Goal: Task Accomplishment & Management: Complete application form

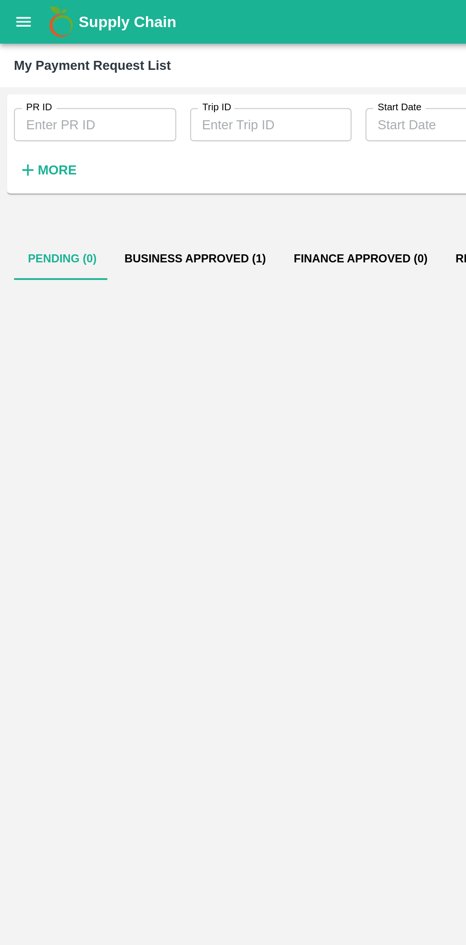
click at [106, 152] on button "Business Approved (1)" at bounding box center [106, 141] width 92 height 23
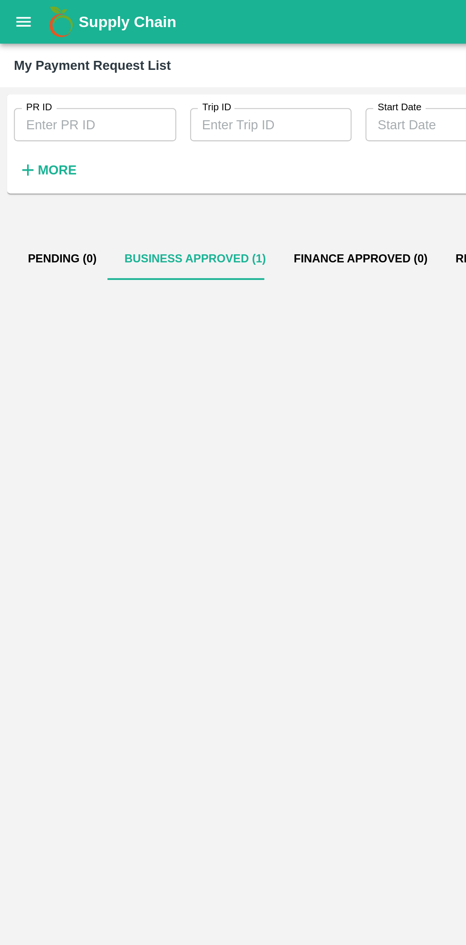
click at [106, 146] on button "Business Approved (1)" at bounding box center [106, 141] width 92 height 23
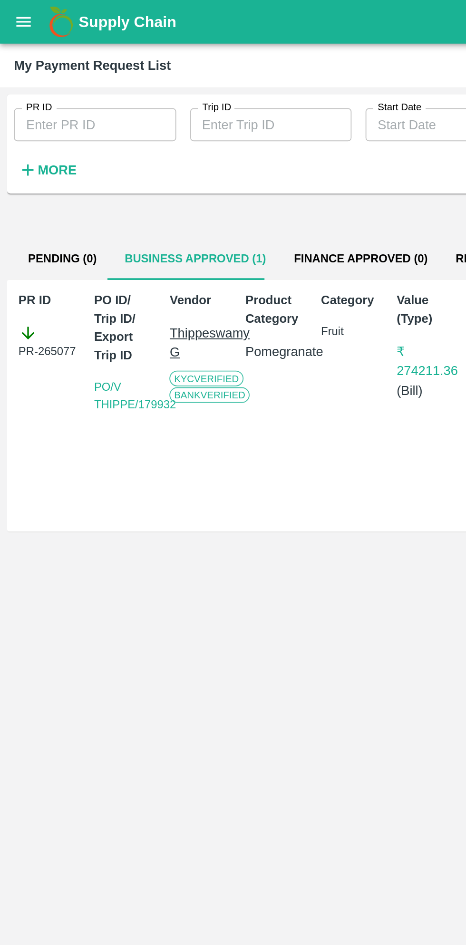
click at [20, 22] on div "Supply Chain" at bounding box center [233, 12] width 466 height 24
click at [17, 18] on button "open drawer" at bounding box center [13, 12] width 22 height 22
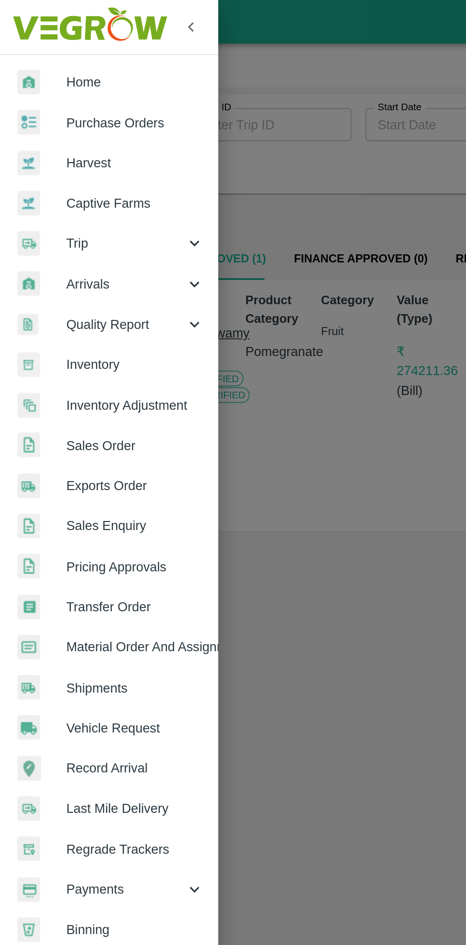
click at [71, 66] on span "Purchase Orders" at bounding box center [73, 67] width 75 height 10
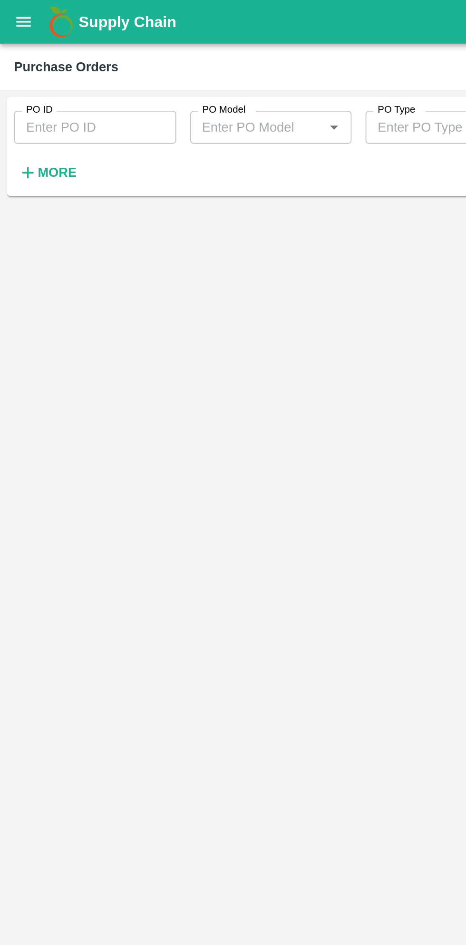
click at [33, 99] on h6 "More" at bounding box center [30, 94] width 21 height 12
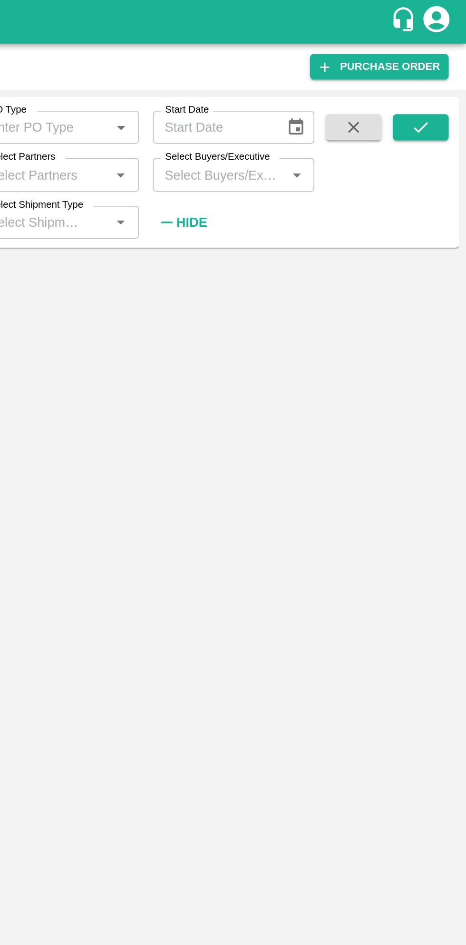
click at [340, 97] on input "Select Buyers/Executive" at bounding box center [331, 95] width 67 height 12
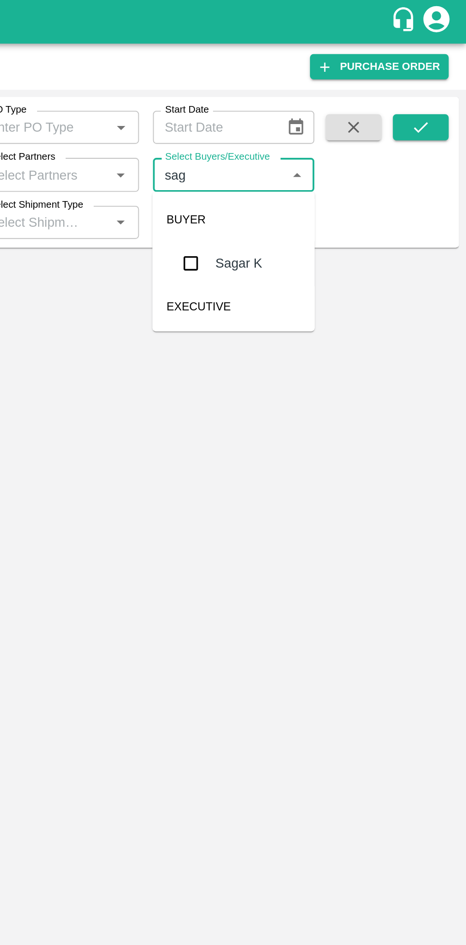
type input "saga"
click at [317, 142] on input "checkbox" at bounding box center [315, 143] width 19 height 19
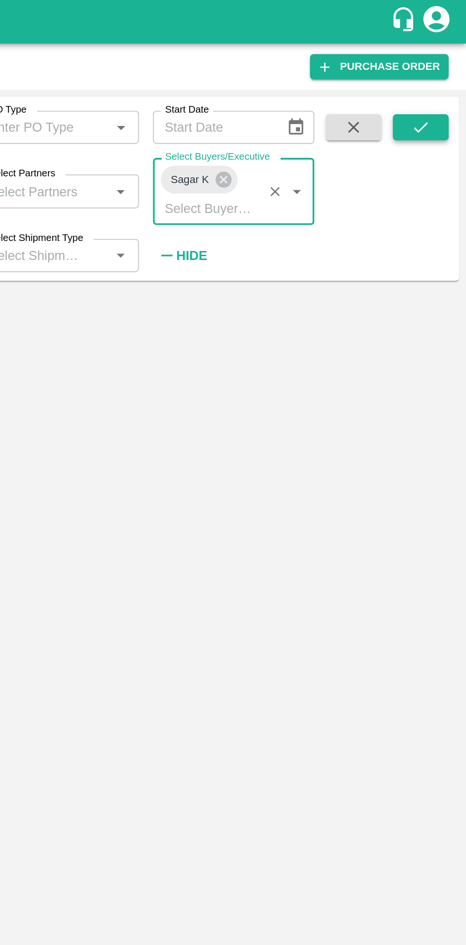
click at [442, 68] on icon "submit" at bounding box center [441, 70] width 8 height 6
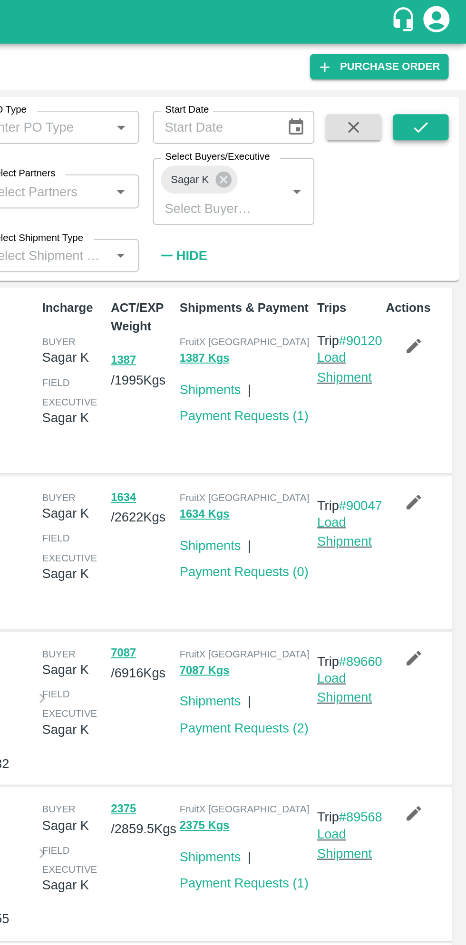
click at [434, 67] on button "submit" at bounding box center [441, 69] width 30 height 14
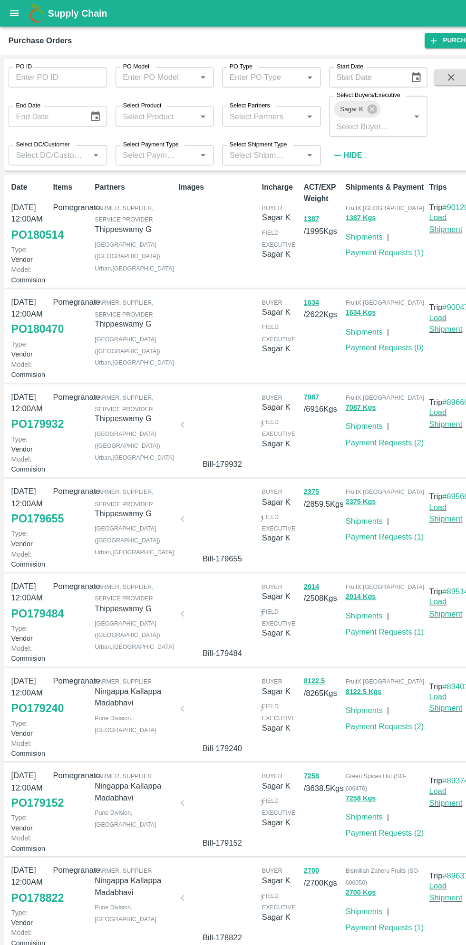
click at [34, 304] on link "PO 180470" at bounding box center [33, 295] width 47 height 17
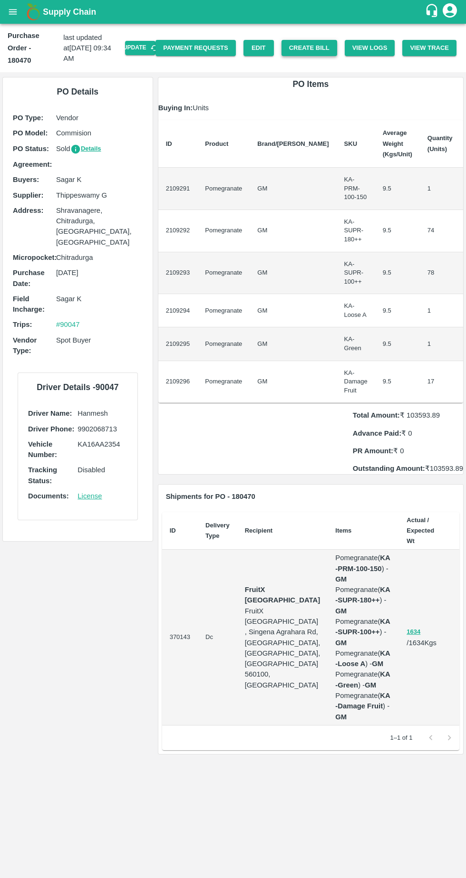
click at [321, 41] on button "Create Bill" at bounding box center [309, 48] width 56 height 17
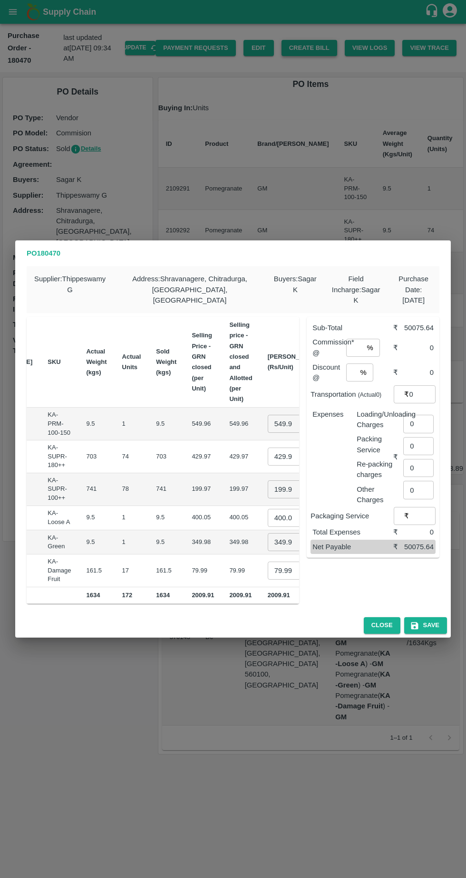
scroll to position [0, 138]
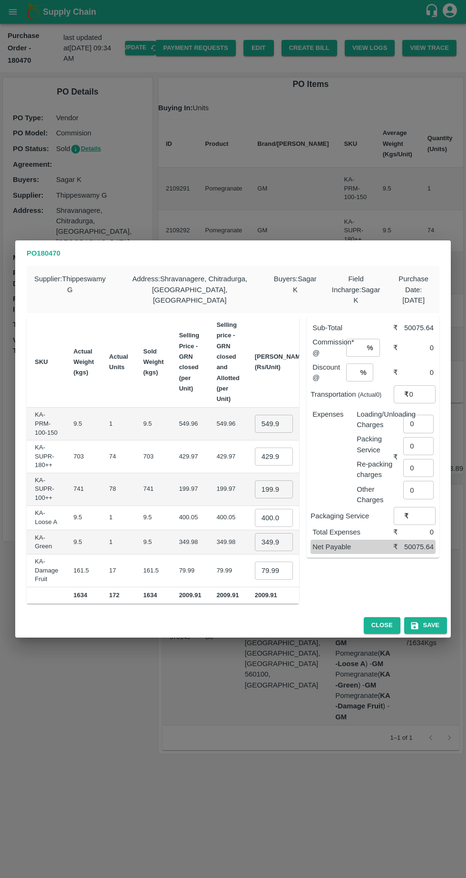
click at [255, 416] on input "549.955" at bounding box center [274, 424] width 38 height 18
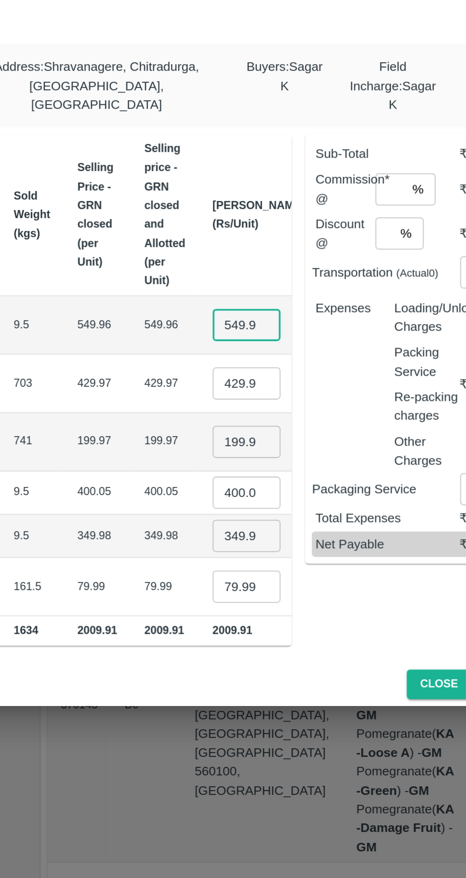
scroll to position [0, 6]
type input "5"
type input "550"
click at [255, 450] on input "429.96999999999997" at bounding box center [274, 457] width 38 height 18
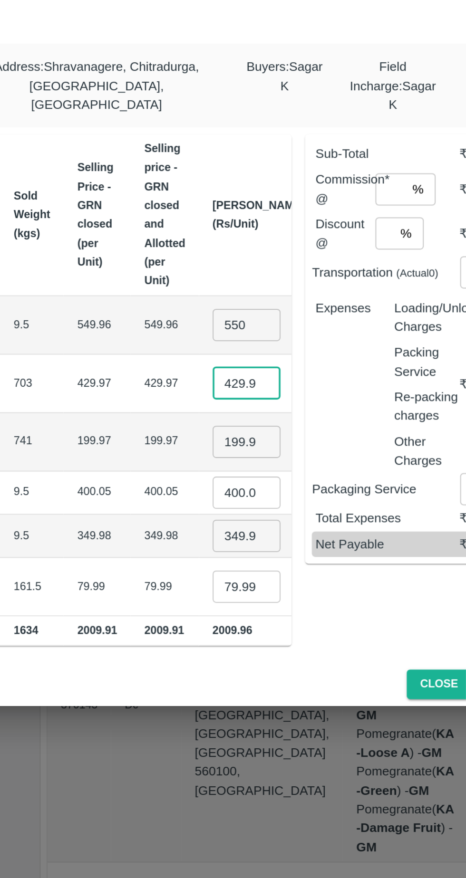
scroll to position [0, 49]
type input "4"
type input "430"
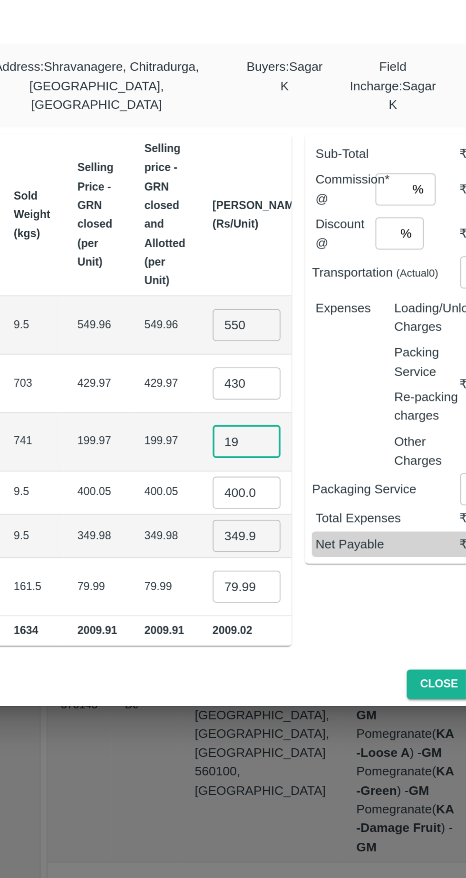
type input "1"
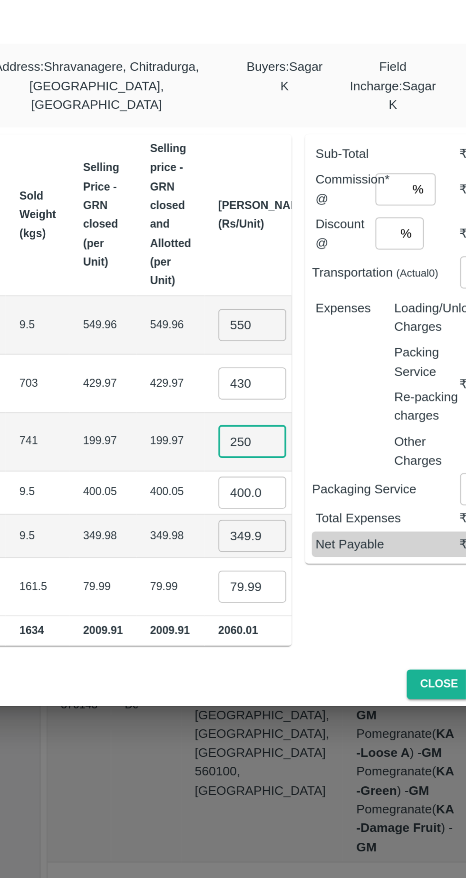
type input "250"
type input "4"
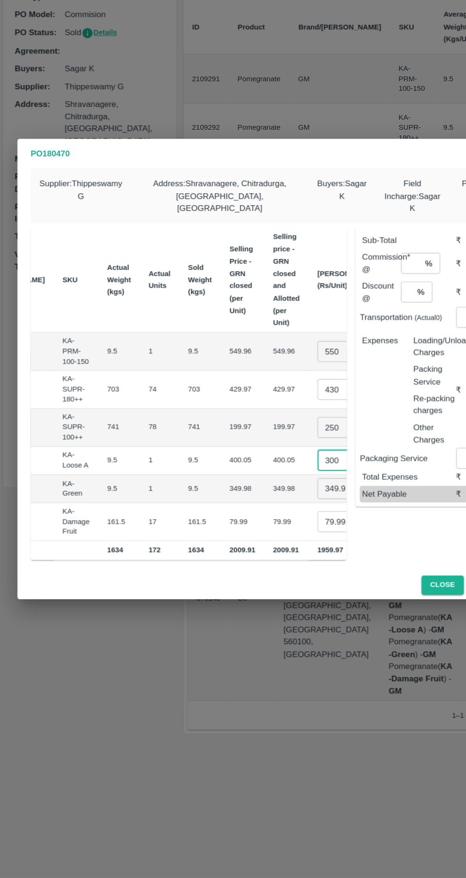
scroll to position [0, 135]
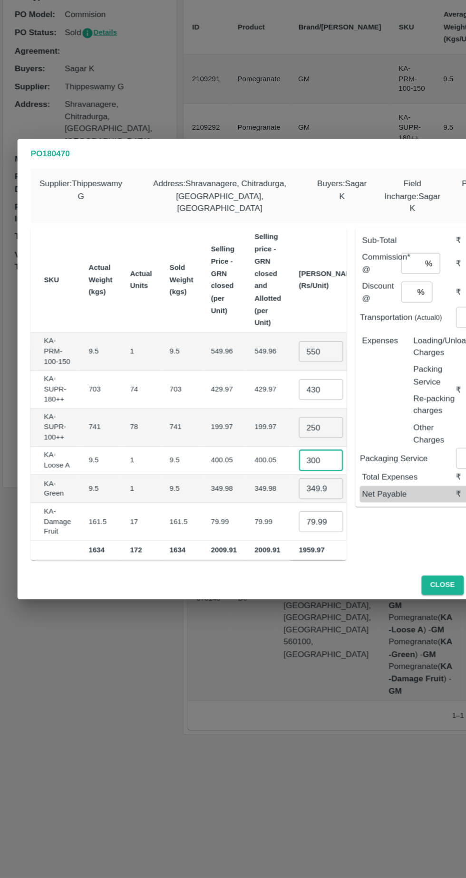
type input "300"
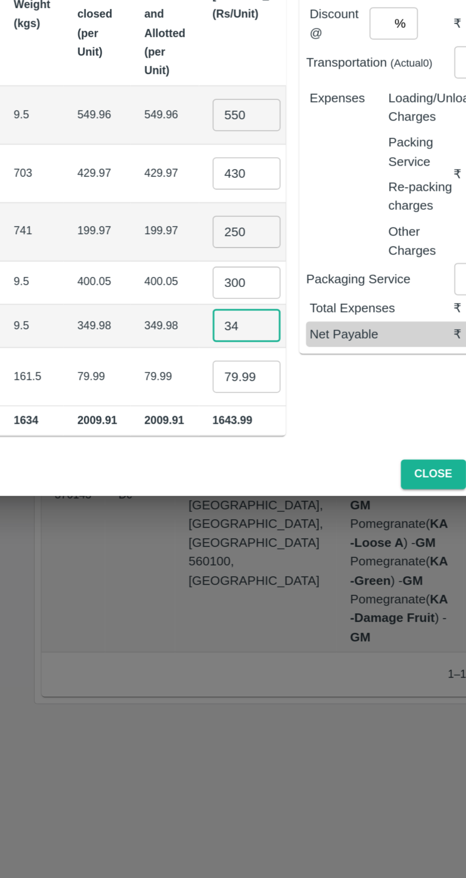
type input "3"
type input "200"
type input "7"
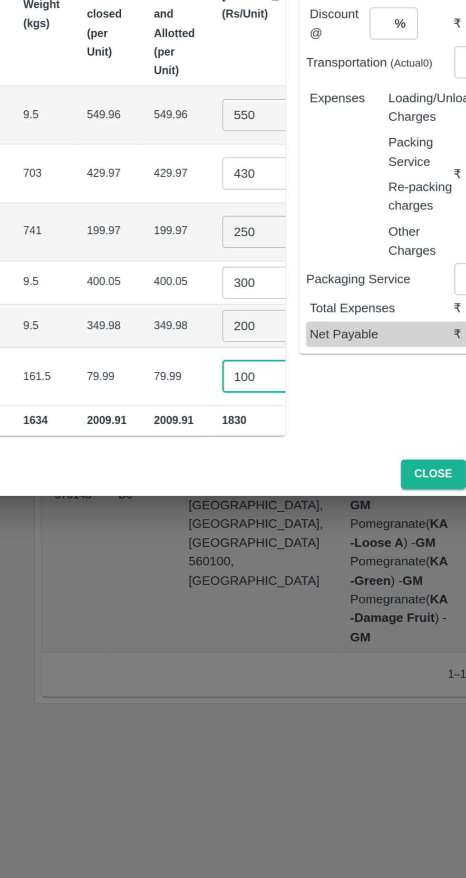
type input "100"
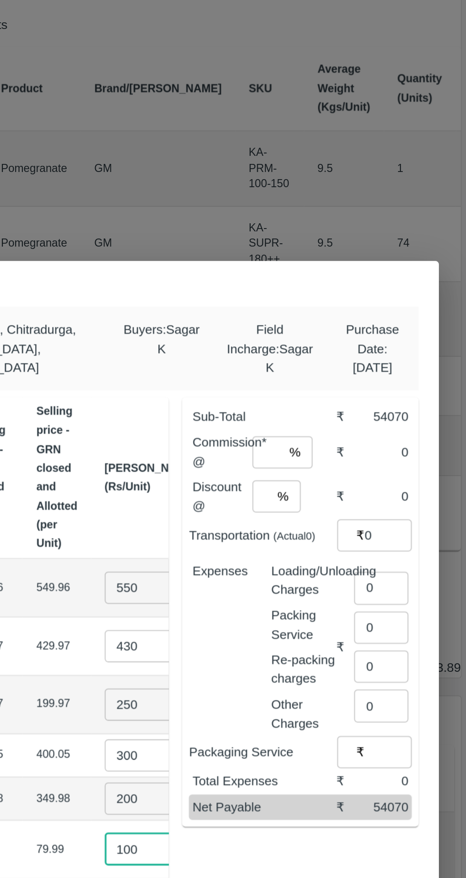
click at [358, 343] on input "number" at bounding box center [354, 348] width 17 height 18
type input "6"
type input "0"
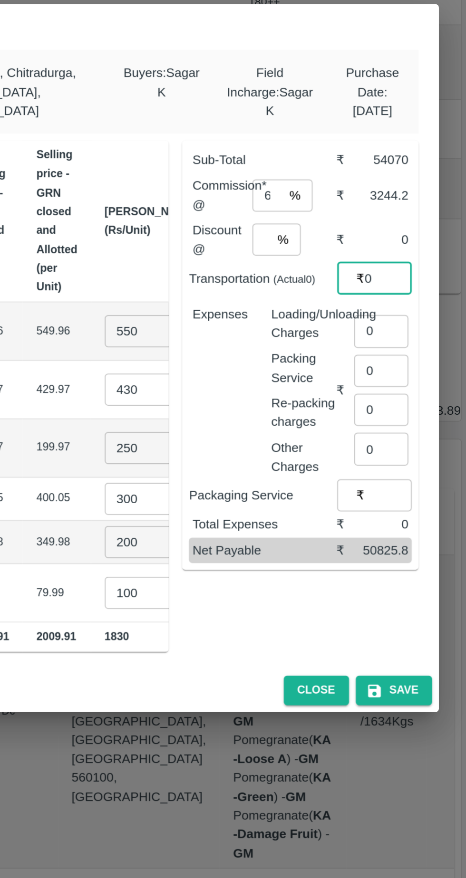
click at [421, 415] on input "0" at bounding box center [418, 424] width 30 height 18
type input "516"
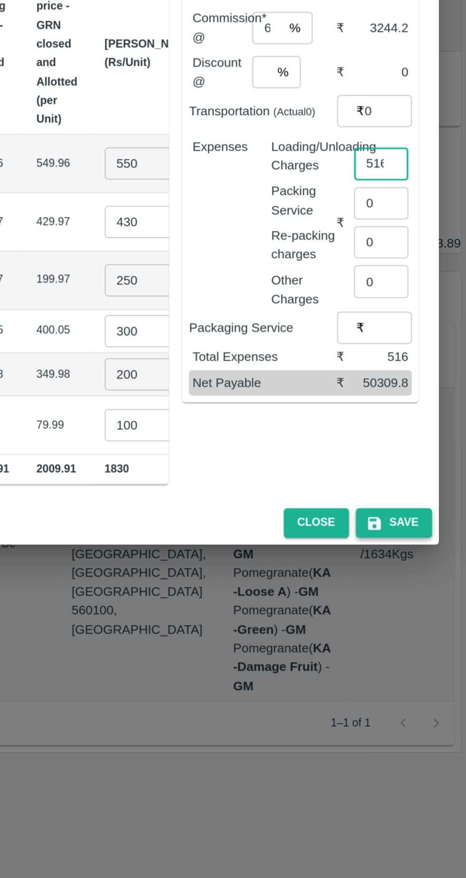
click at [429, 624] on button "Save" at bounding box center [425, 625] width 43 height 17
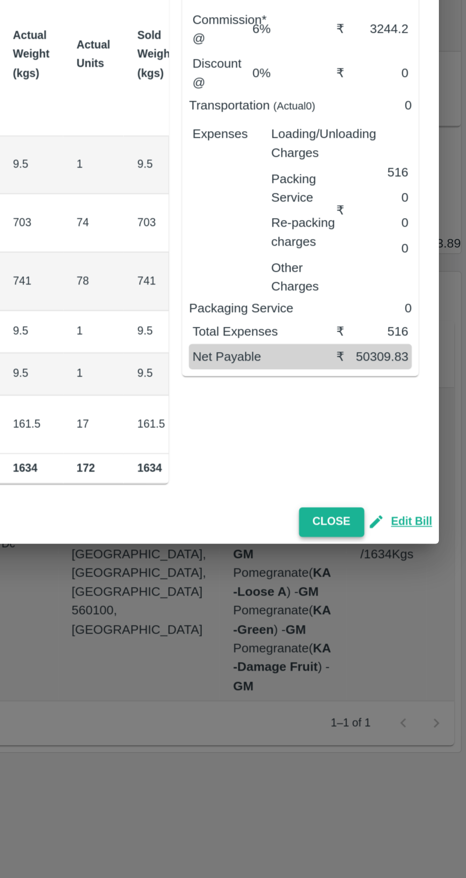
click at [394, 622] on button "Close" at bounding box center [390, 625] width 37 height 17
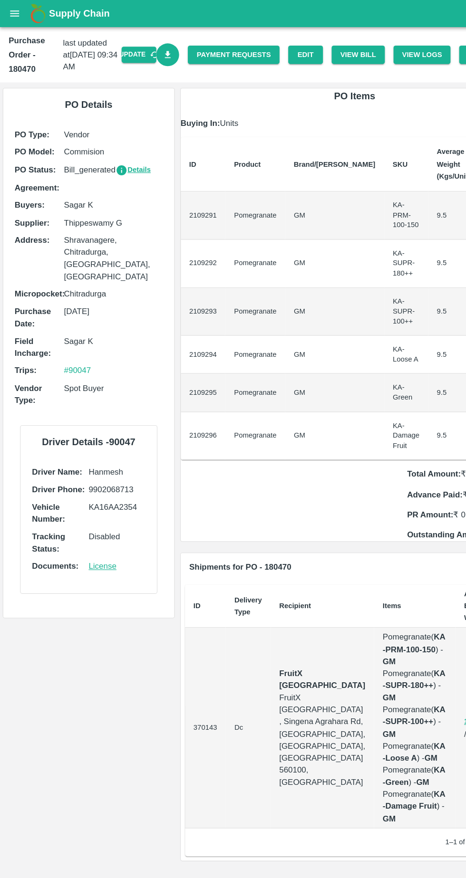
click at [152, 48] on icon "Download Bill" at bounding box center [147, 48] width 9 height 9
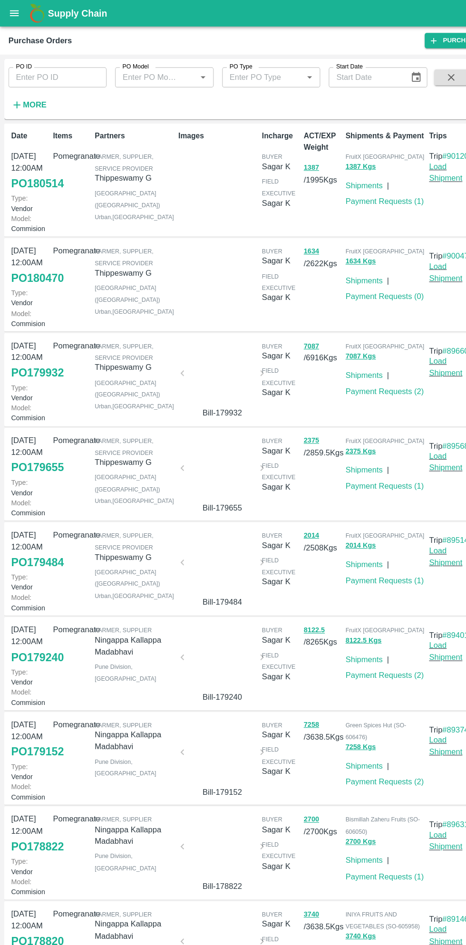
click at [32, 173] on link "PO 180514" at bounding box center [33, 164] width 47 height 17
click at [19, 12] on button "open drawer" at bounding box center [13, 12] width 22 height 22
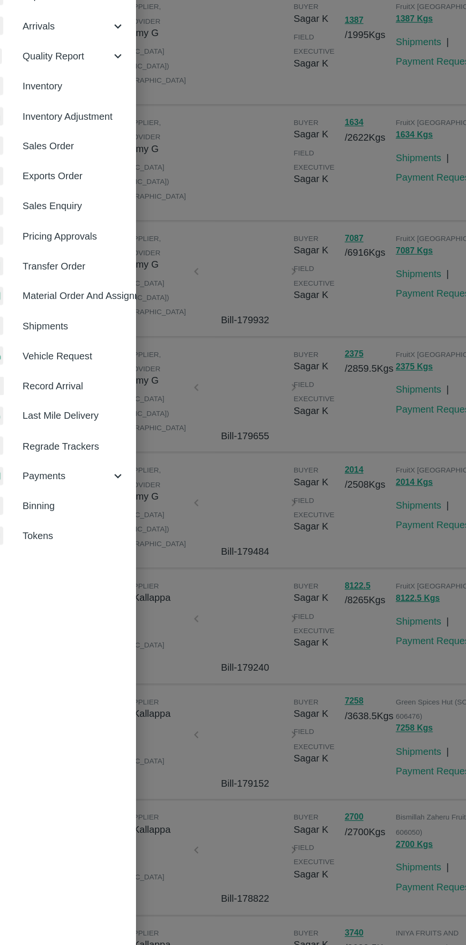
click at [59, 484] on span "Payments" at bounding box center [68, 485] width 65 height 10
click at [87, 507] on span "My Payment Requests" at bounding box center [77, 506] width 67 height 10
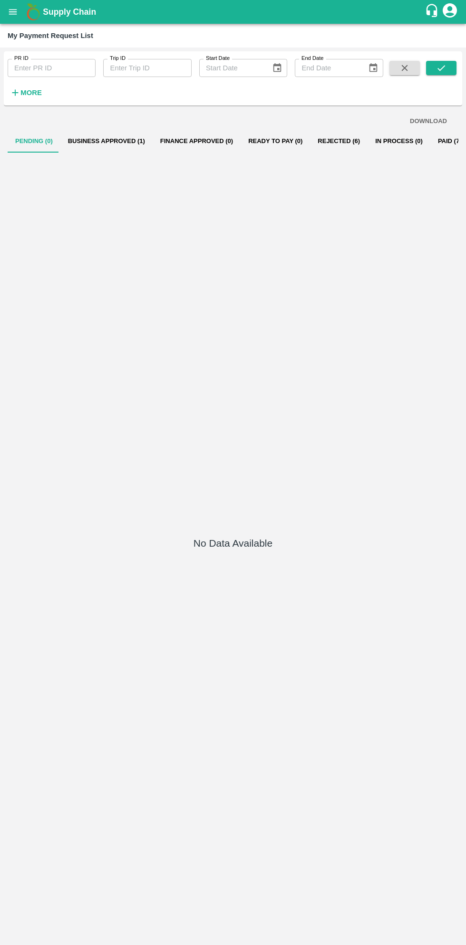
click at [436, 145] on button "Paid (734)" at bounding box center [453, 141] width 46 height 23
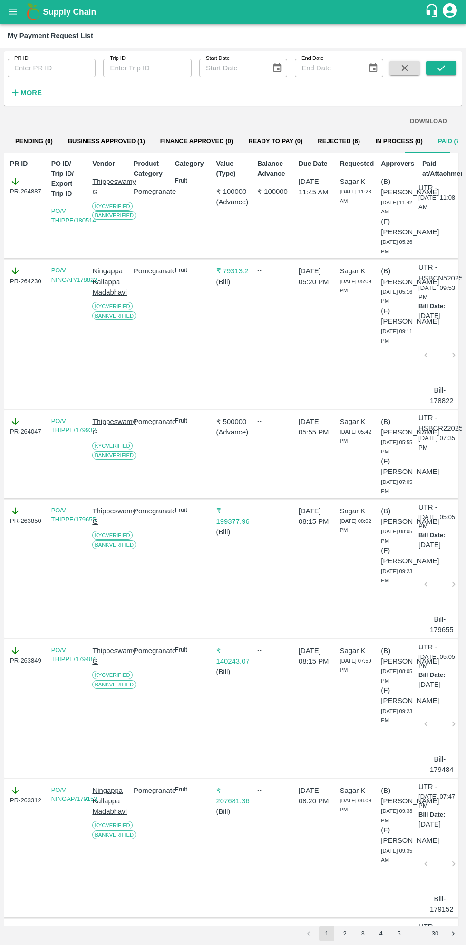
click at [43, 12] on b "Supply Chain" at bounding box center [69, 12] width 53 height 10
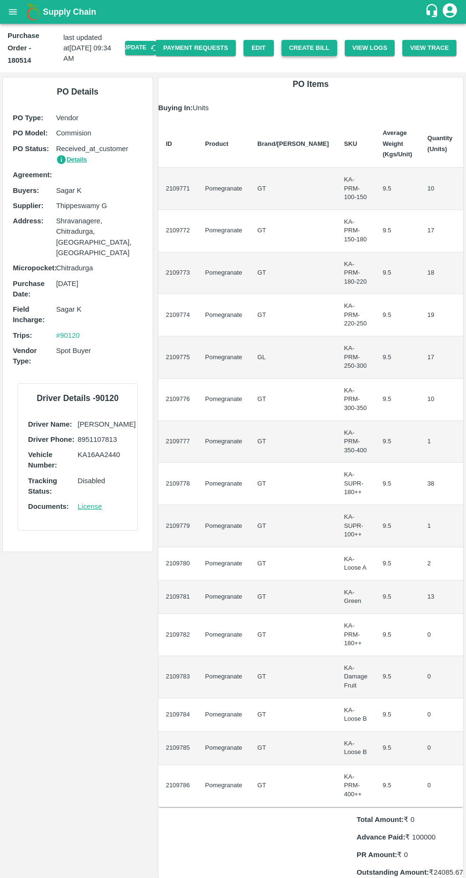
click at [317, 40] on button "Create Bill" at bounding box center [309, 48] width 56 height 17
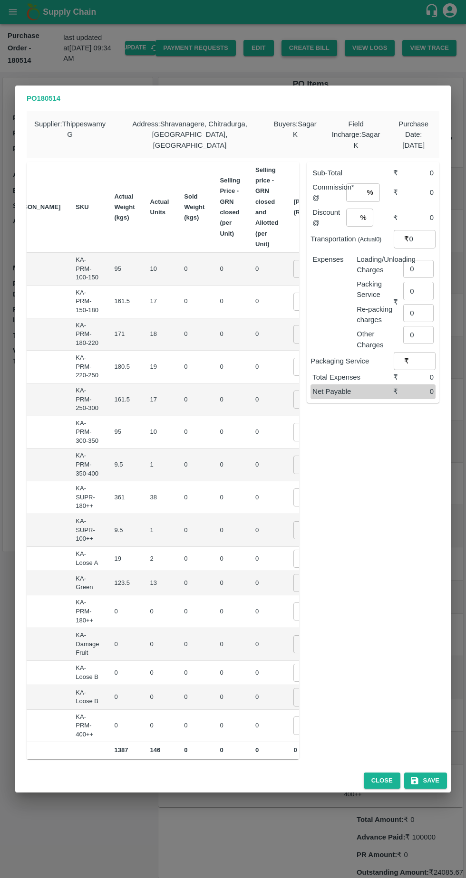
scroll to position [0, 118]
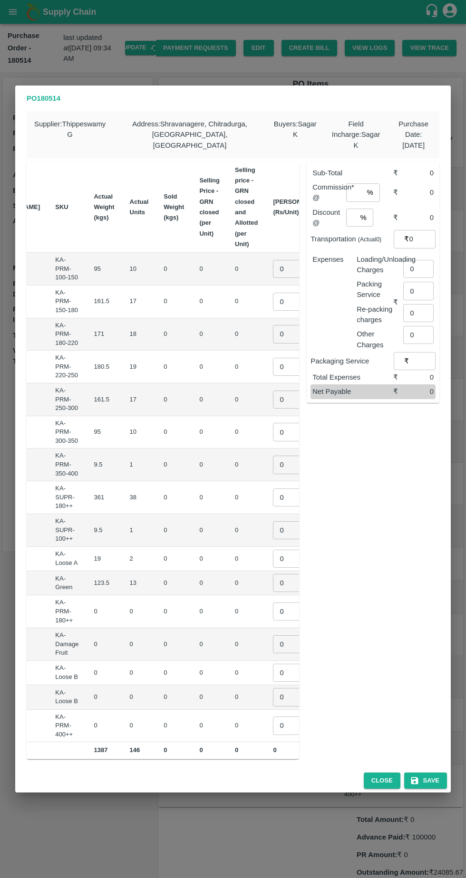
click at [273, 263] on input "0" at bounding box center [292, 269] width 38 height 18
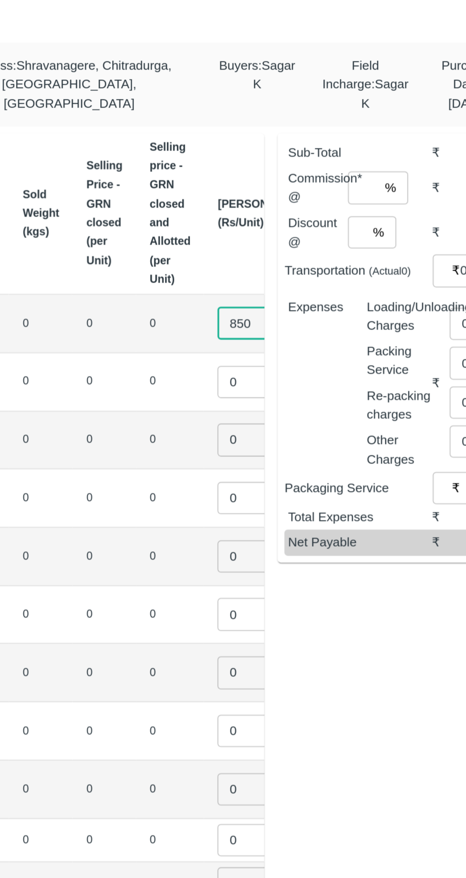
type input "850"
type input "0950"
type input "01050"
type input "01150"
type input "01250"
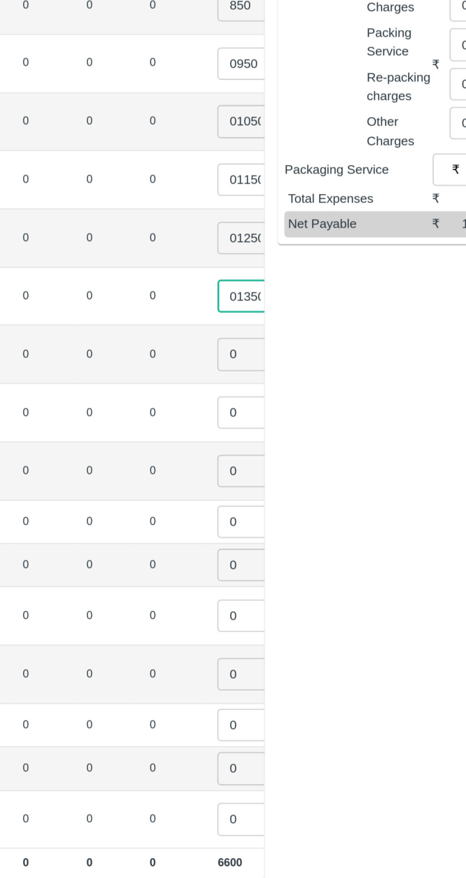
type input "01350"
click at [273, 491] on input "0" at bounding box center [292, 498] width 38 height 18
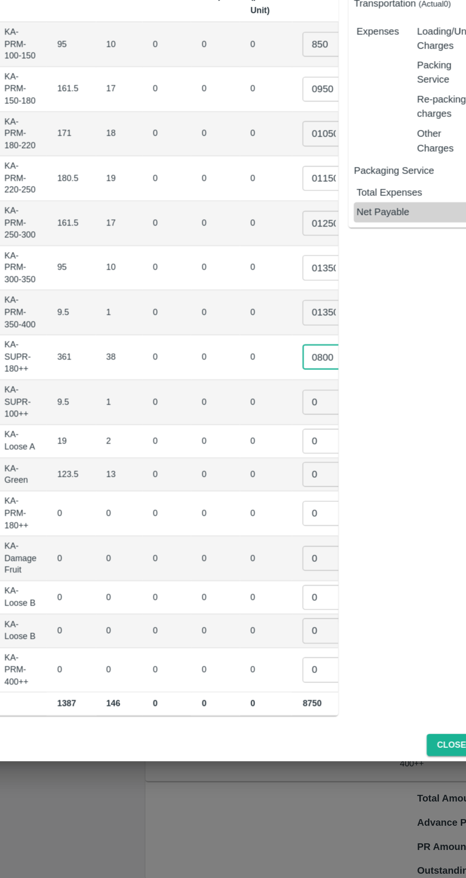
type input "0800"
click at [273, 521] on input "0" at bounding box center [292, 530] width 38 height 18
type input "0600"
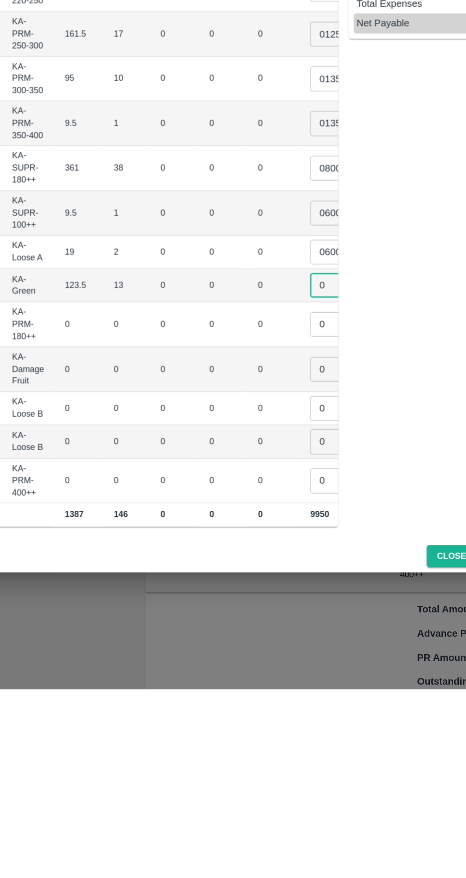
scroll to position [0, 125]
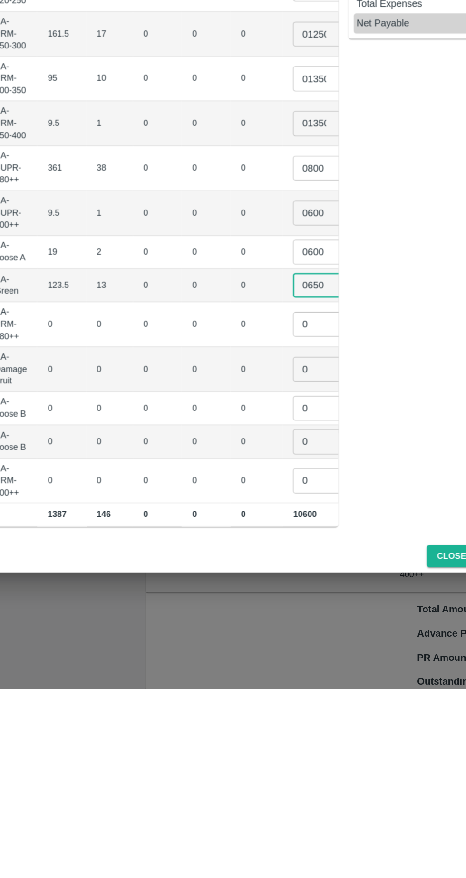
type input "0650"
type input "01"
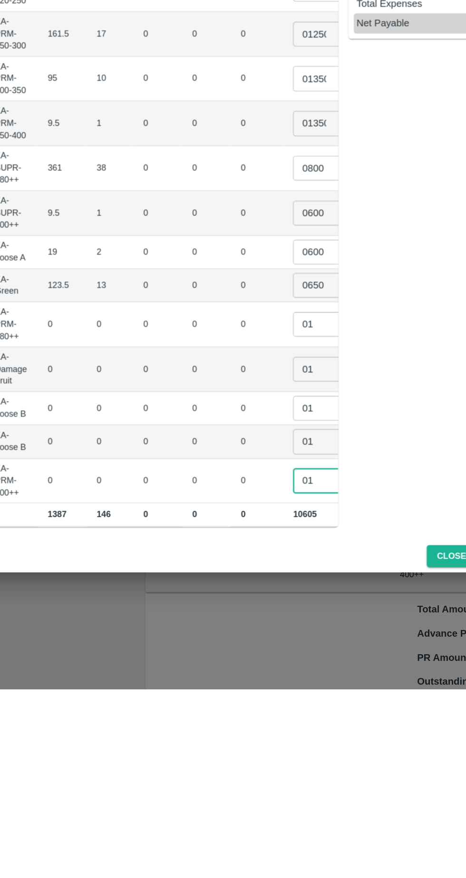
type input "01"
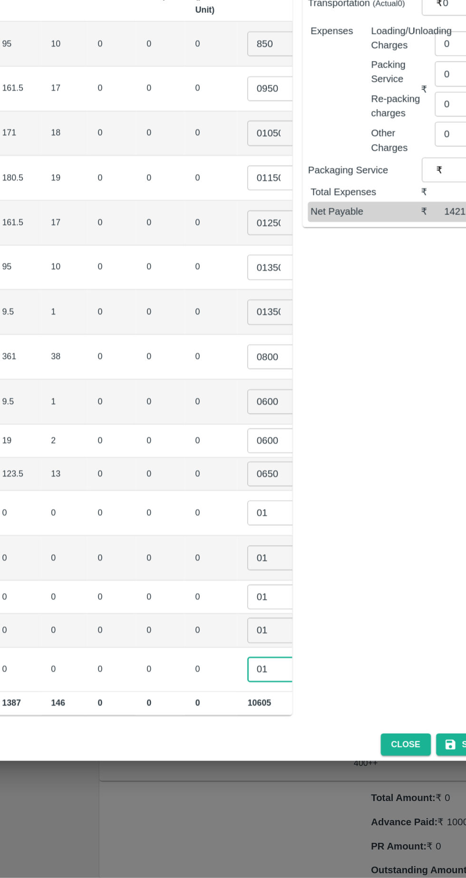
scroll to position [0, 0]
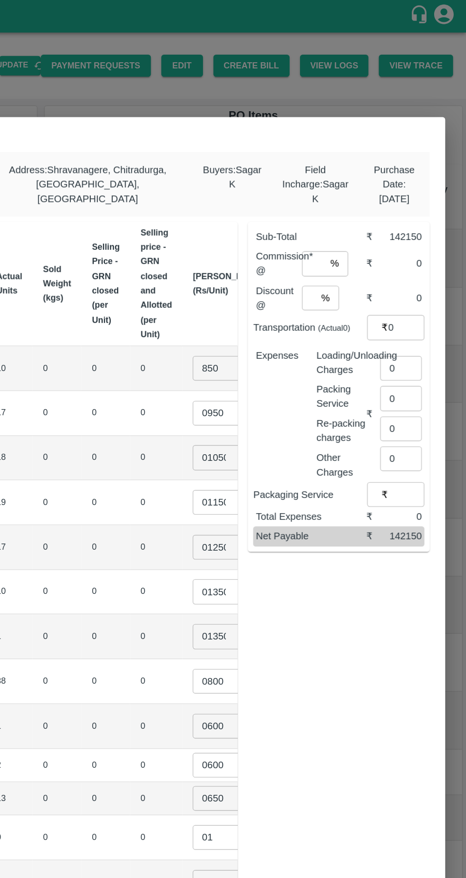
click at [413, 263] on input "0" at bounding box center [418, 269] width 30 height 18
type input "438"
click at [355, 186] on input "number" at bounding box center [354, 192] width 17 height 18
type input "6"
type input "0"
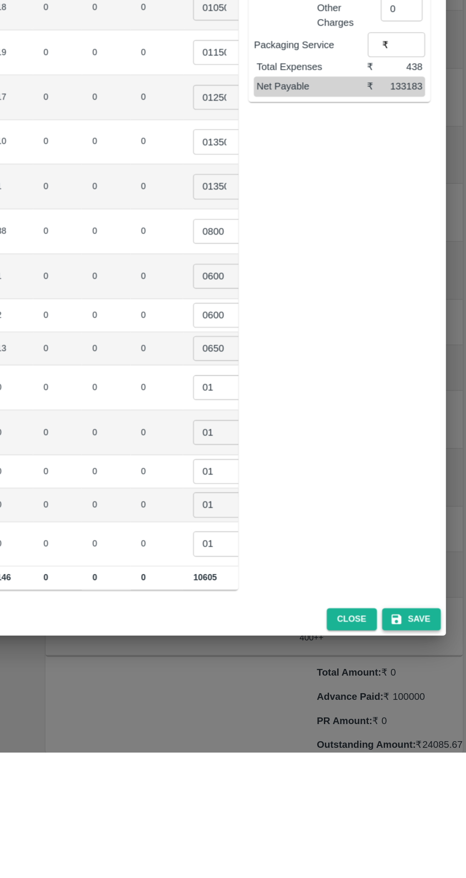
click at [431, 776] on button "Save" at bounding box center [425, 781] width 43 height 17
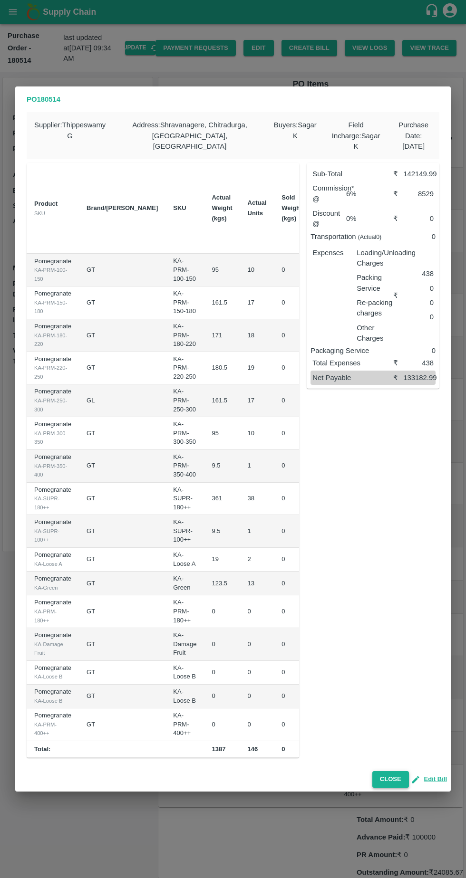
click at [394, 775] on button "Close" at bounding box center [390, 779] width 37 height 17
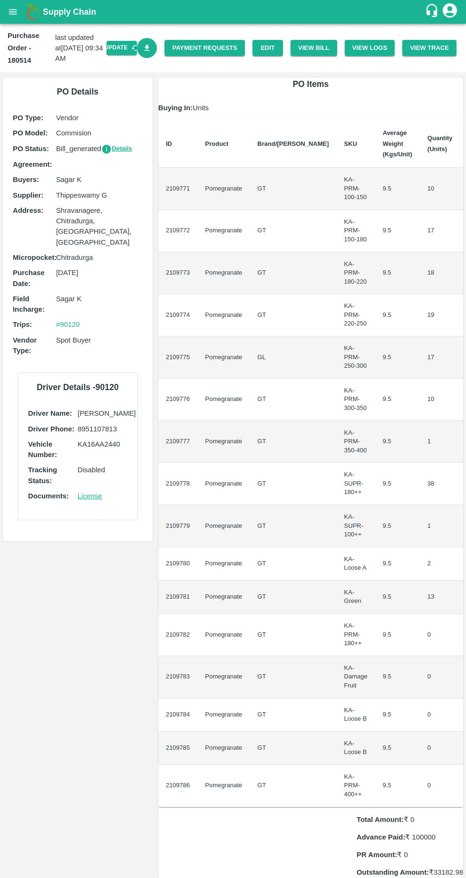
click at [152, 51] on icon "Download Bill" at bounding box center [147, 48] width 9 height 9
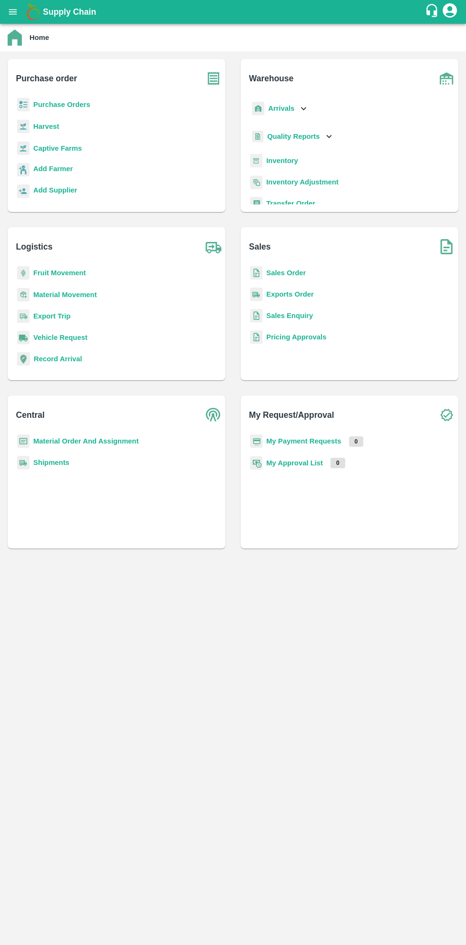
click at [13, 14] on icon "open drawer" at bounding box center [13, 11] width 8 height 5
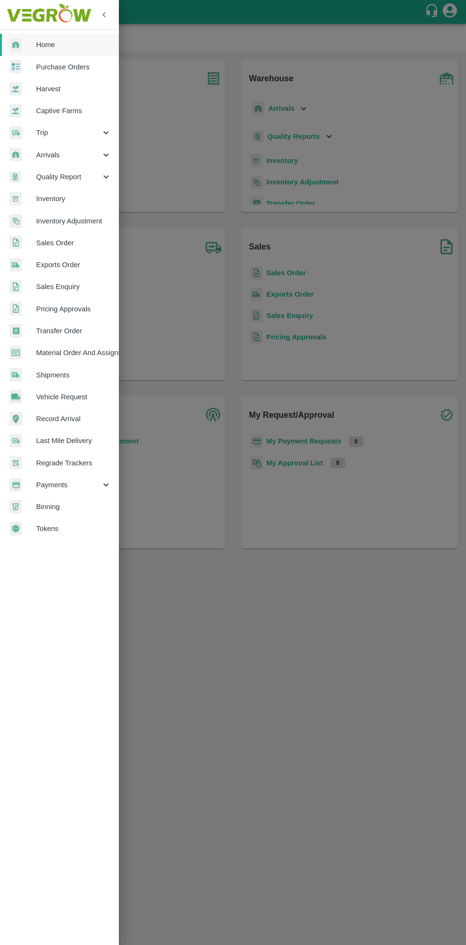
click at [75, 45] on span "Home" at bounding box center [73, 44] width 75 height 10
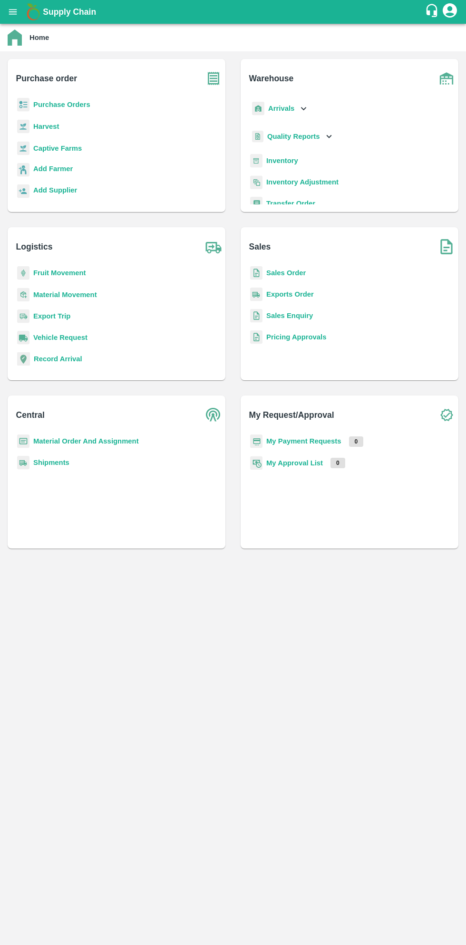
click at [19, 14] on button "open drawer" at bounding box center [13, 12] width 22 height 22
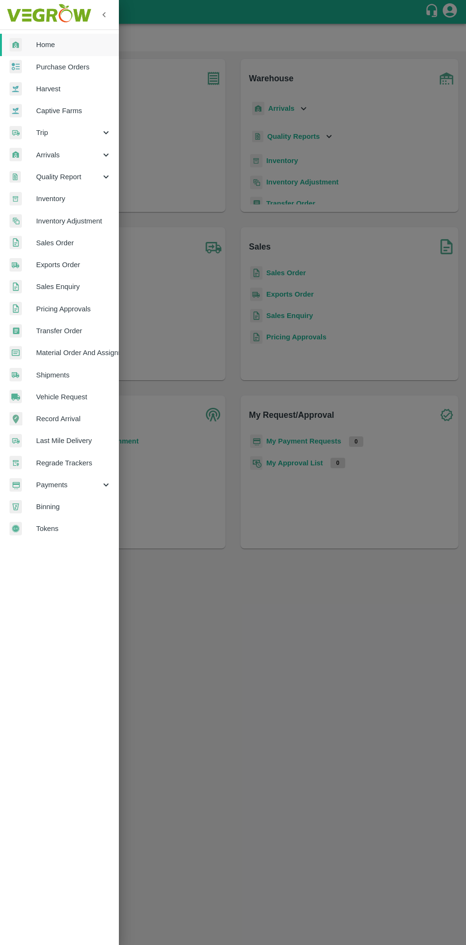
click at [78, 69] on span "Purchase Orders" at bounding box center [73, 67] width 75 height 10
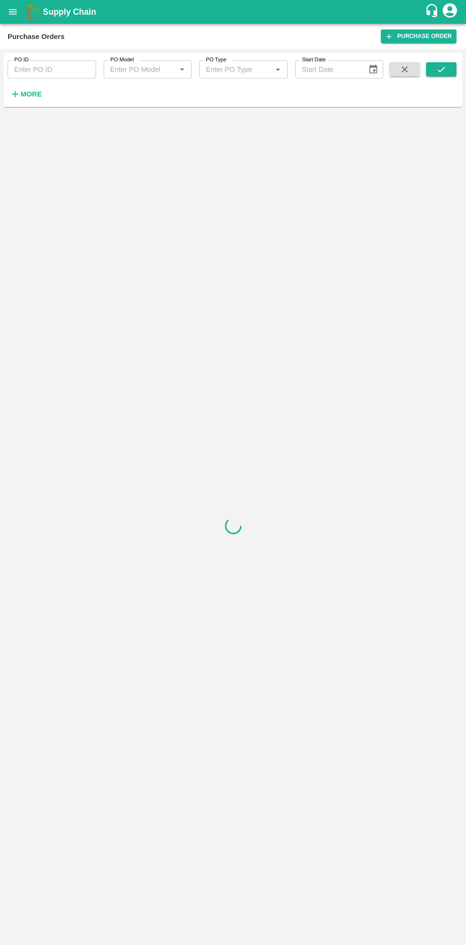
click at [32, 91] on strong "More" at bounding box center [30, 94] width 21 height 8
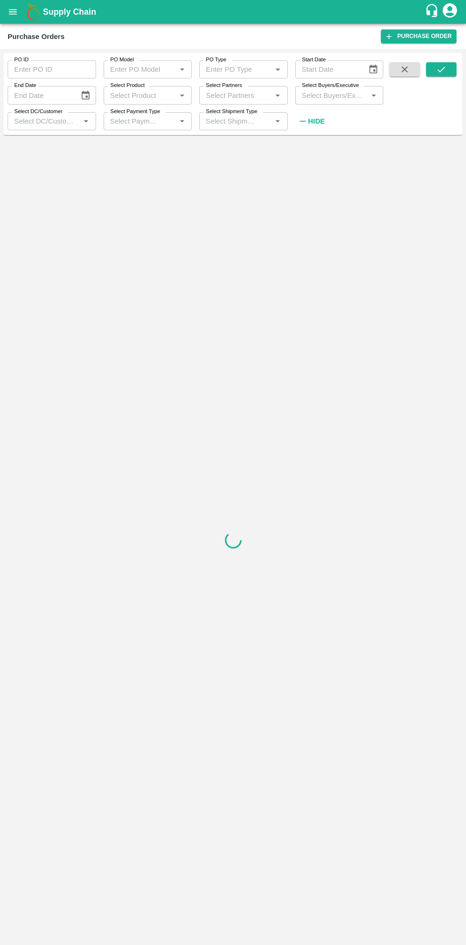
click at [345, 98] on input "Select Buyers/Executive" at bounding box center [331, 95] width 67 height 12
type input "saga"
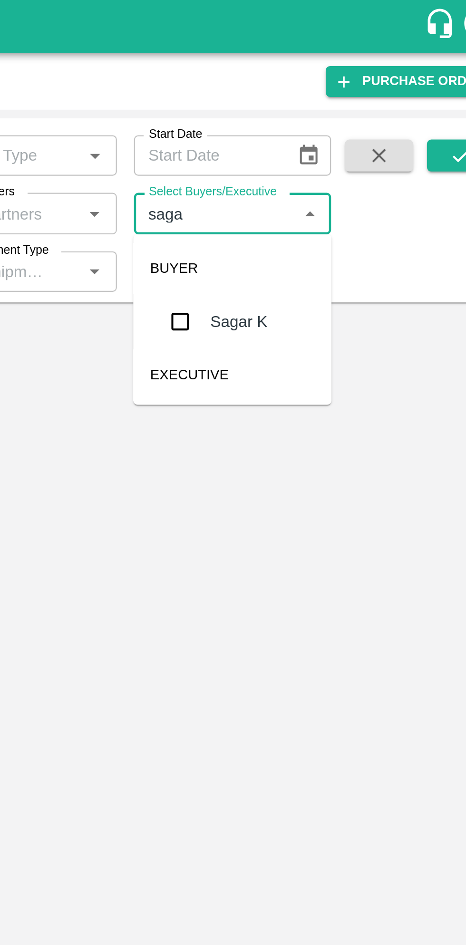
click at [312, 141] on input "checkbox" at bounding box center [315, 143] width 19 height 19
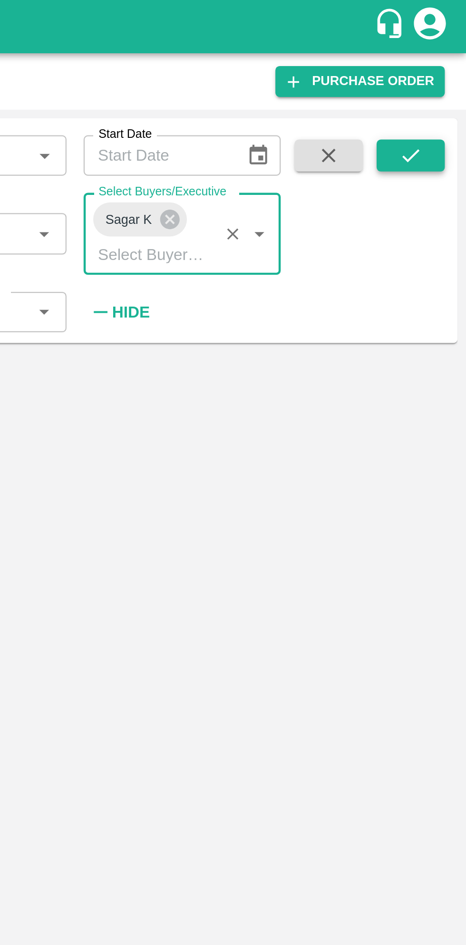
click at [444, 72] on icon "submit" at bounding box center [441, 69] width 10 height 10
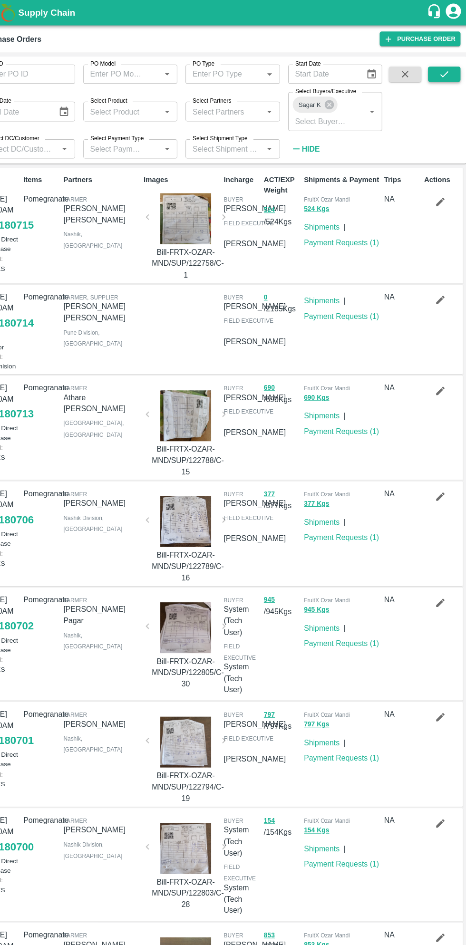
click at [441, 69] on icon "submit" at bounding box center [441, 69] width 10 height 10
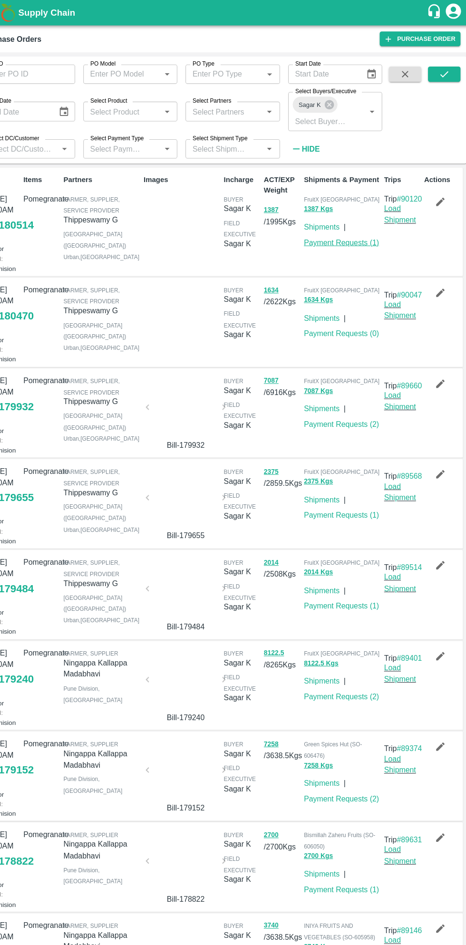
click at [359, 228] on link "Payment Requests ( 1 )" at bounding box center [345, 227] width 70 height 8
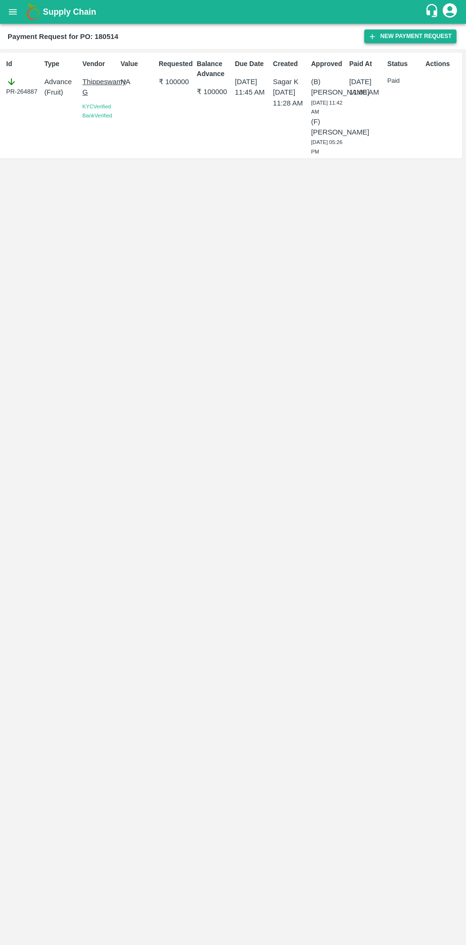
click at [412, 38] on button "New Payment Request" at bounding box center [410, 36] width 92 height 14
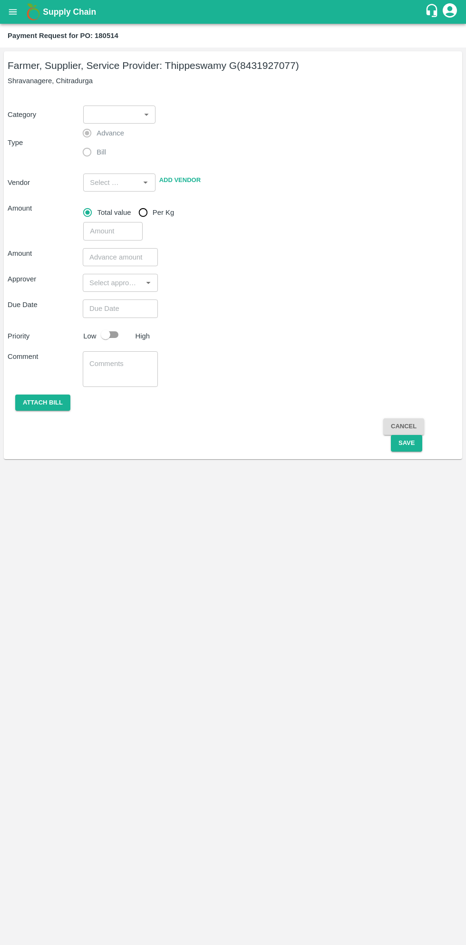
click at [113, 115] on body "Supply Chain Payment Request for PO: 180514 Farmer, Supplier, Service Provider:…" at bounding box center [233, 472] width 466 height 945
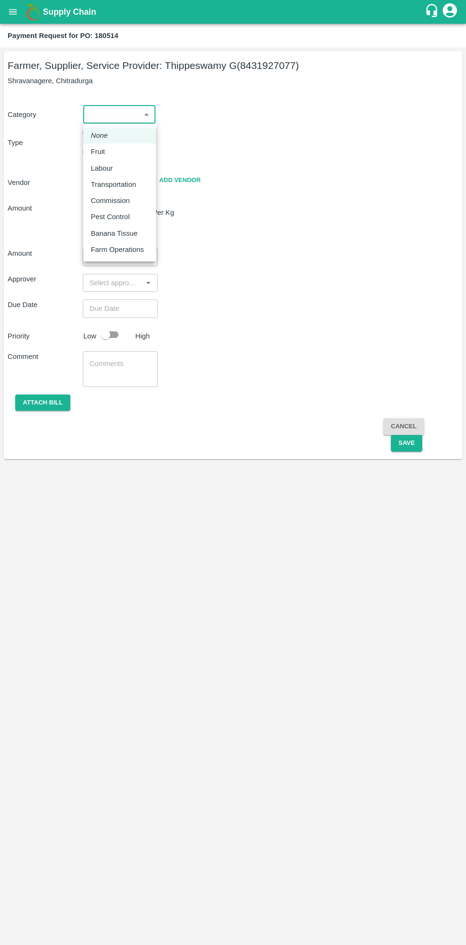
click at [98, 153] on p "Fruit" at bounding box center [98, 151] width 14 height 10
type input "1"
type input "Thippeswamy G - 8431927077(Farmer, Supplier, Service Provider)"
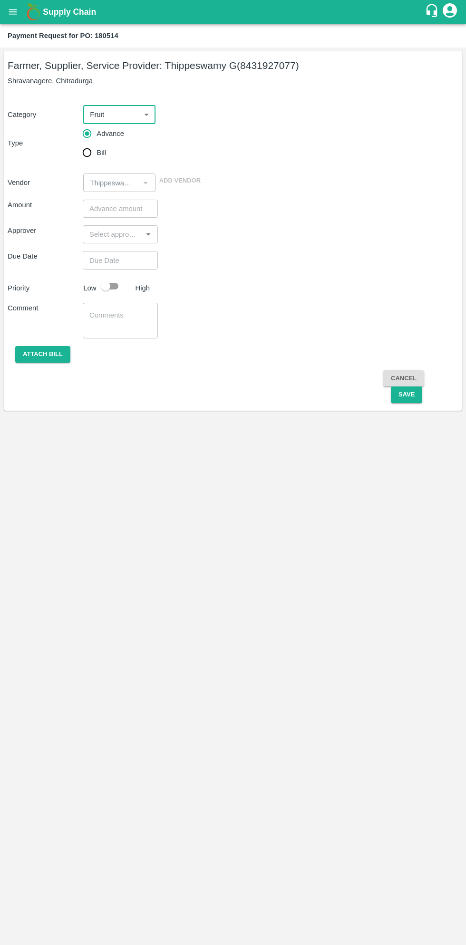
click at [90, 156] on input "Bill" at bounding box center [86, 152] width 19 height 19
radio input "true"
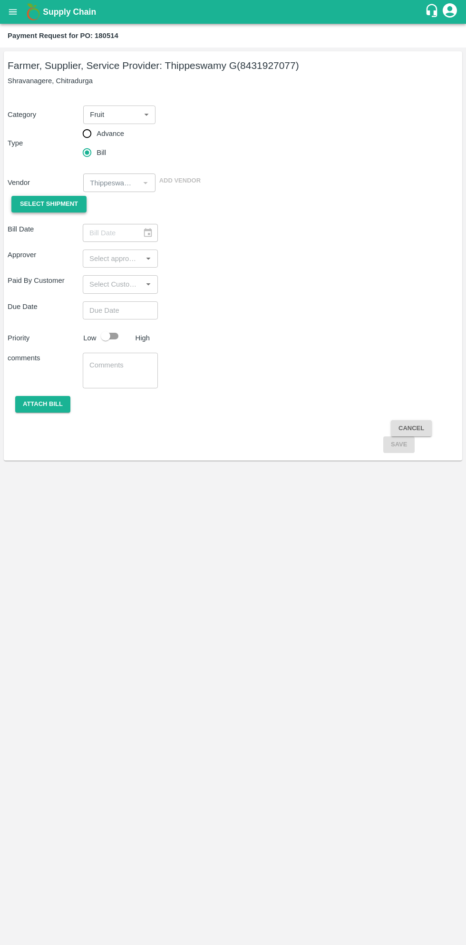
click at [69, 200] on span "Select Shipment" at bounding box center [49, 204] width 58 height 11
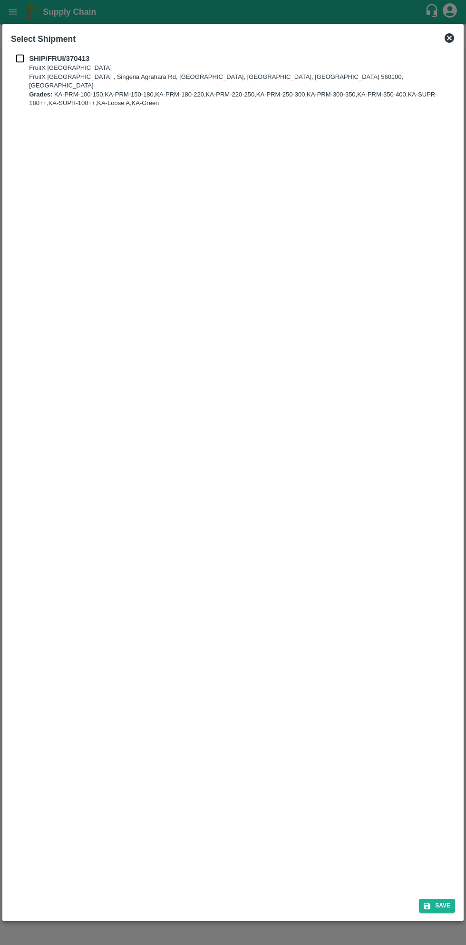
click at [30, 63] on p "SHIP/FRUI/370413" at bounding box center [241, 58] width 424 height 10
checkbox input "true"
click at [432, 910] on button "Save" at bounding box center [437, 906] width 36 height 14
type input "[DATE]"
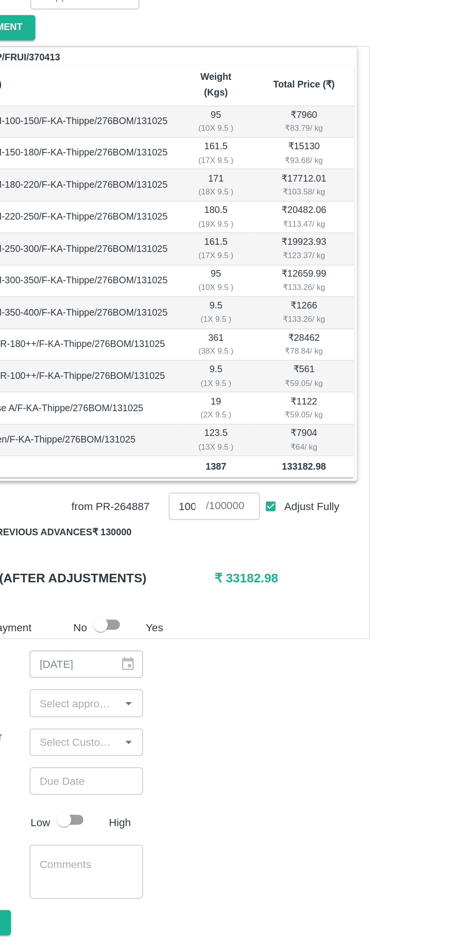
click at [130, 530] on button "Pay from previous advances ₹ 130000" at bounding box center [87, 538] width 142 height 17
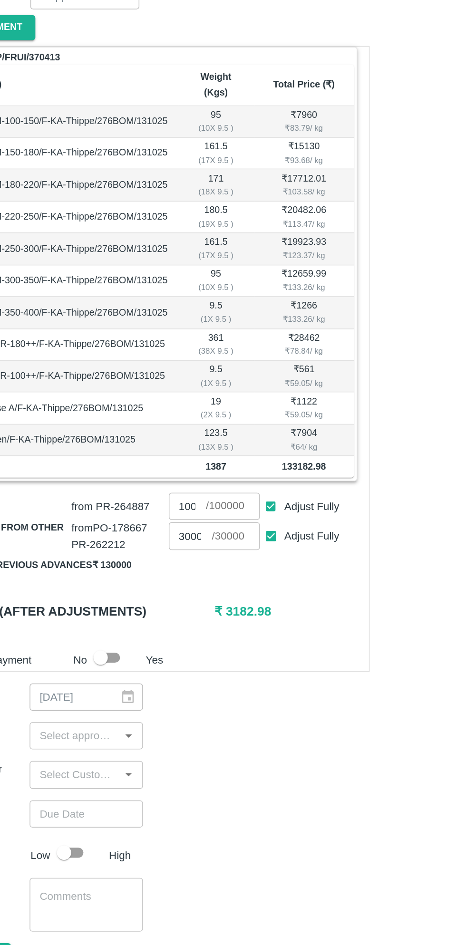
click at [240, 532] on input "Adjust Fully" at bounding box center [243, 541] width 18 height 18
checkbox input "false"
type input "0"
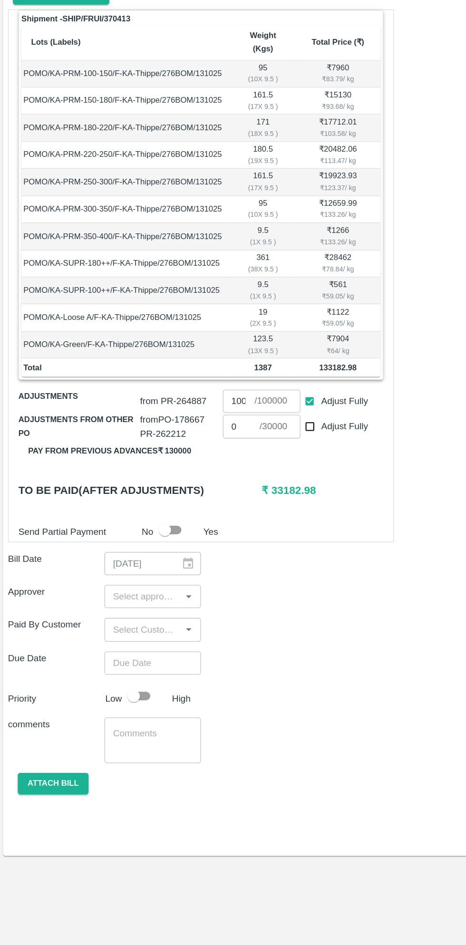
click at [123, 667] on input "input" at bounding box center [113, 673] width 54 height 12
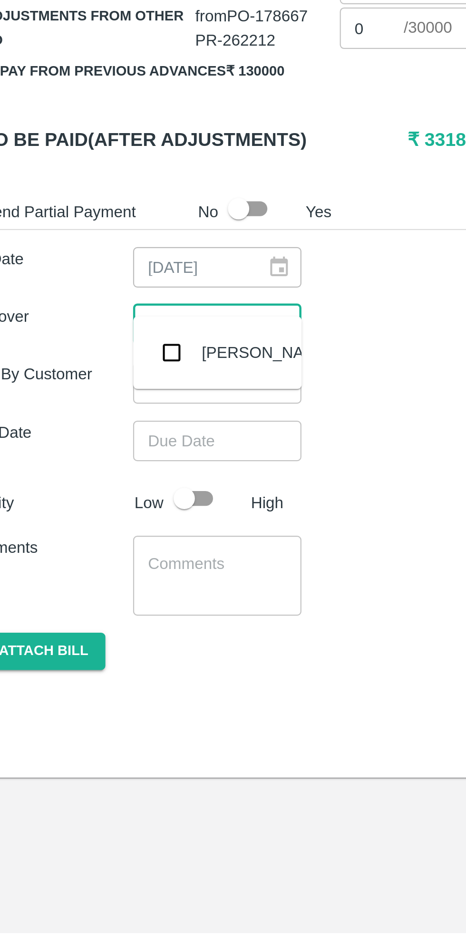
type input "muk"
click at [100, 681] on input "checkbox" at bounding box center [99, 685] width 19 height 19
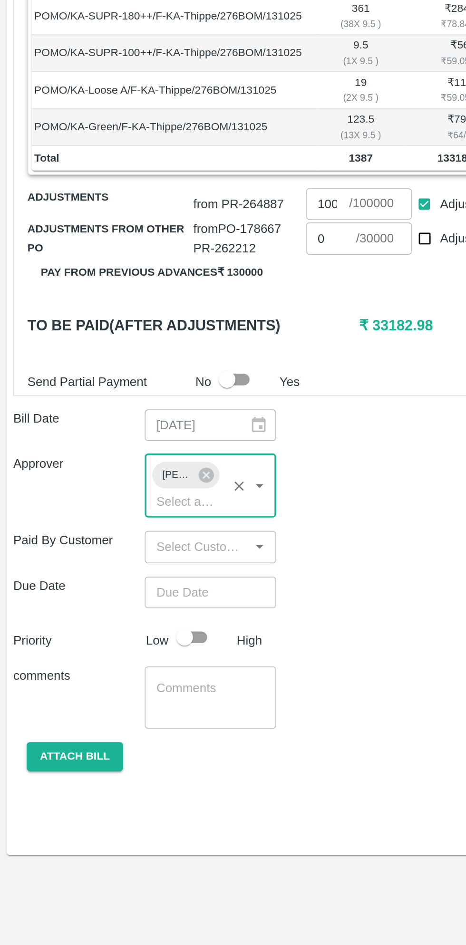
click at [123, 734] on input "Choose date" at bounding box center [117, 743] width 68 height 18
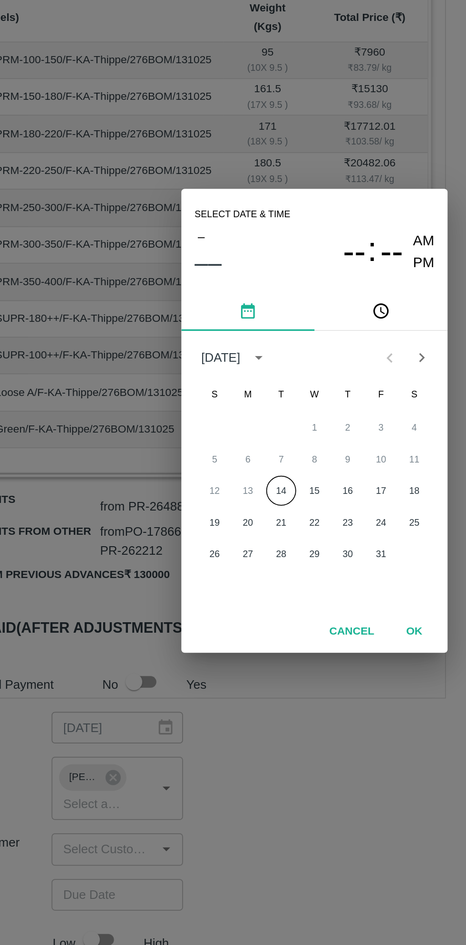
click at [215, 515] on button "14" at bounding box center [213, 512] width 17 height 17
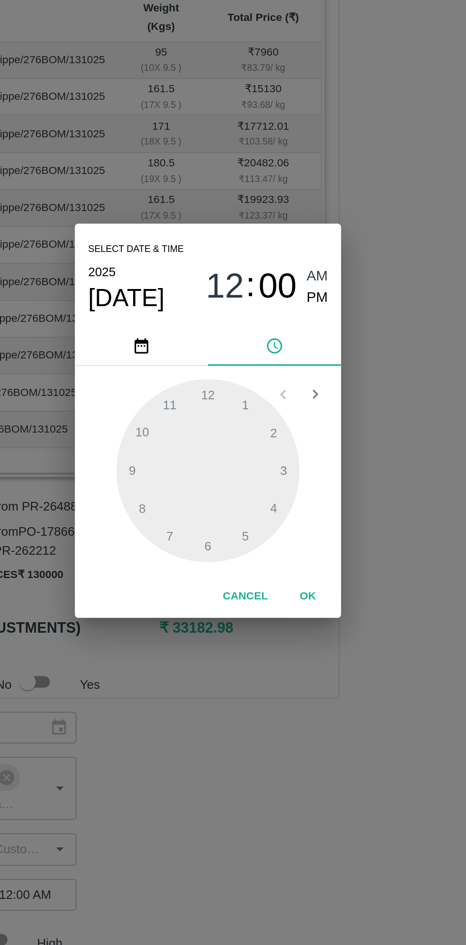
click at [298, 405] on span "PM" at bounding box center [295, 402] width 12 height 13
click at [256, 465] on div at bounding box center [233, 501] width 105 height 105
click at [274, 500] on div at bounding box center [233, 501] width 105 height 105
type input "14/10/2025 01:15 PM"
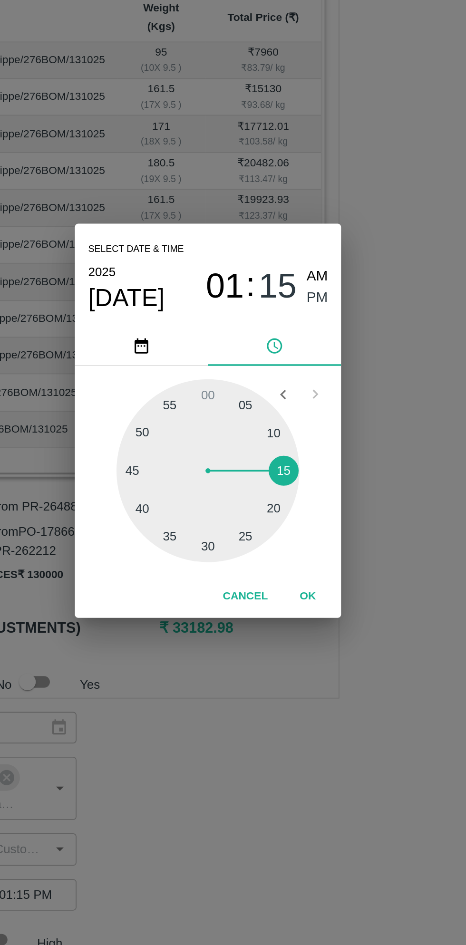
click at [287, 573] on button "OK" at bounding box center [290, 573] width 30 height 17
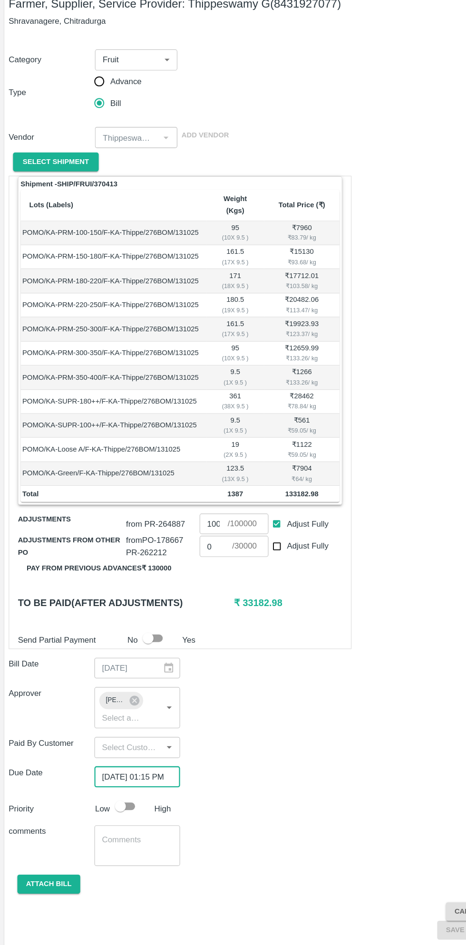
click at [111, 760] on input "checkbox" at bounding box center [105, 769] width 54 height 18
checkbox input "true"
click at [42, 829] on button "Attach bill" at bounding box center [42, 837] width 55 height 17
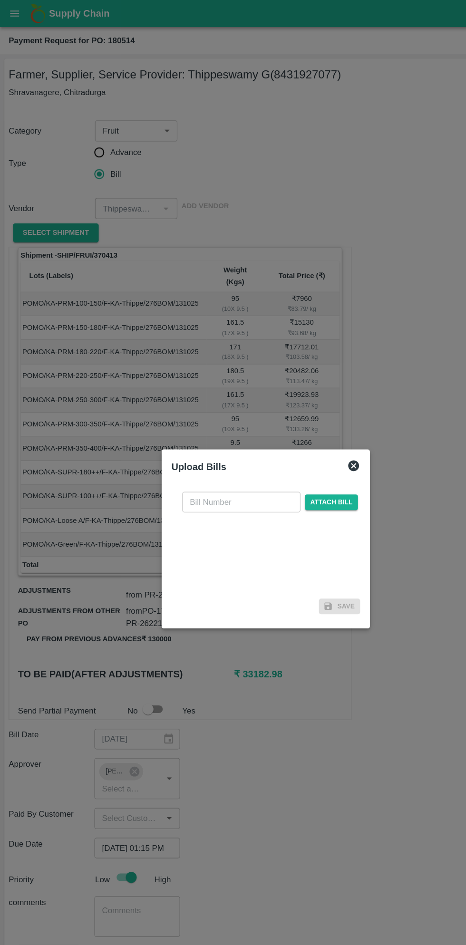
click at [212, 444] on input "text" at bounding box center [212, 440] width 104 height 18
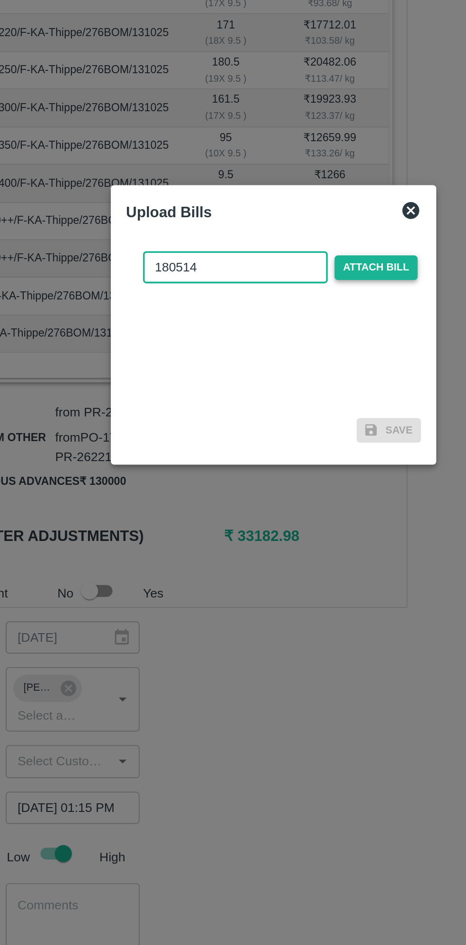
type input "180514"
click at [302, 440] on span "Attach bill" at bounding box center [290, 440] width 47 height 14
click at [0, 0] on input "Attach bill" at bounding box center [0, 0] width 0 height 0
click at [291, 442] on span "Attach bill" at bounding box center [290, 440] width 47 height 14
click at [0, 0] on input "Attach bill" at bounding box center [0, 0] width 0 height 0
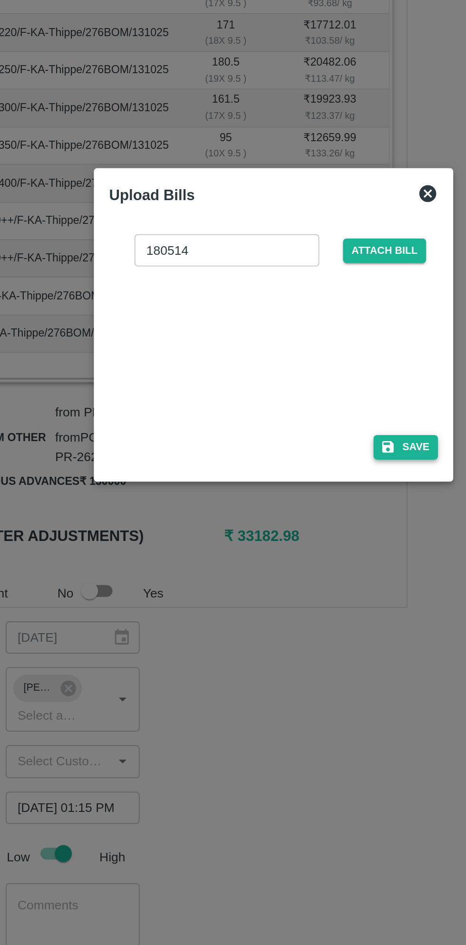
click at [307, 541] on button "Save" at bounding box center [307, 541] width 36 height 14
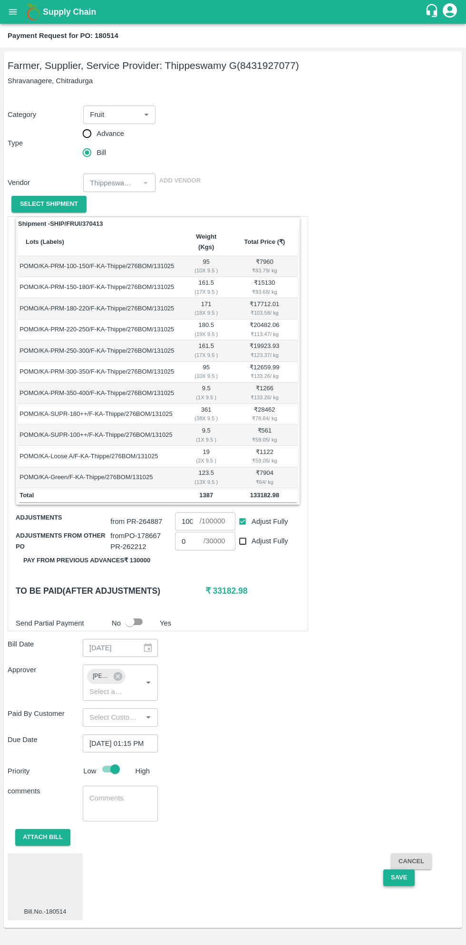
click at [401, 869] on button "Save" at bounding box center [398, 877] width 31 height 17
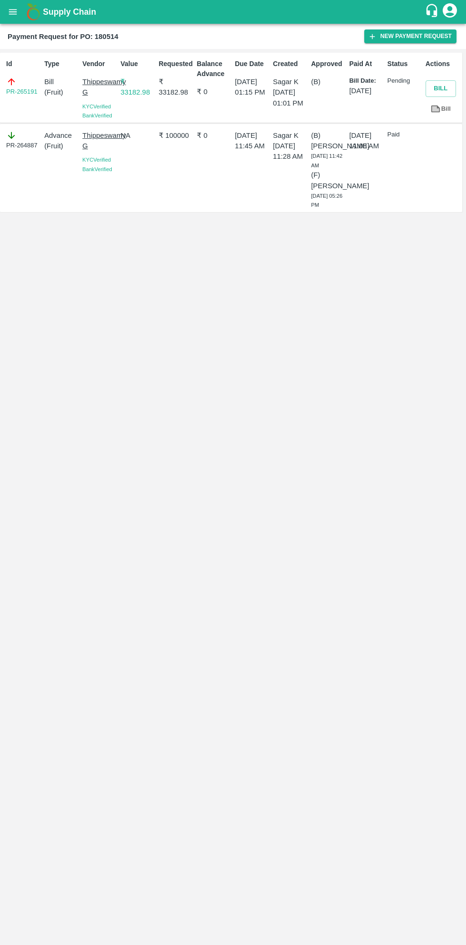
click at [12, 12] on icon "open drawer" at bounding box center [13, 11] width 8 height 5
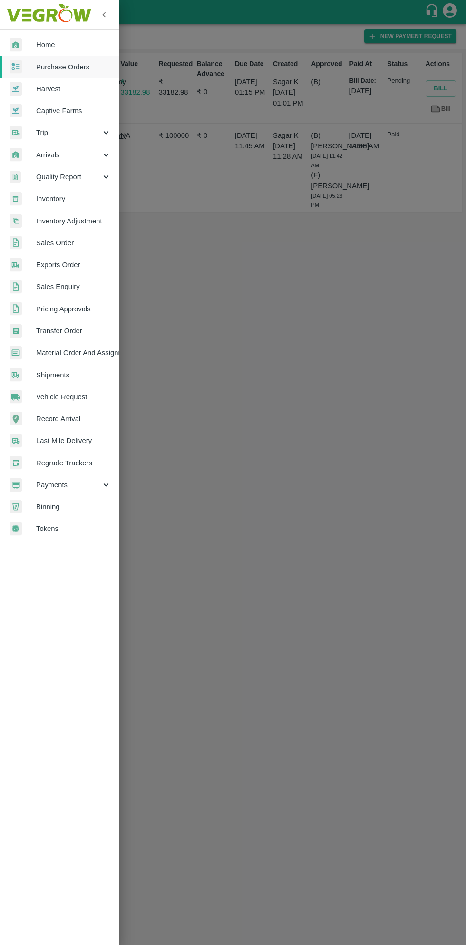
click at [70, 67] on span "Purchase Orders" at bounding box center [73, 67] width 75 height 10
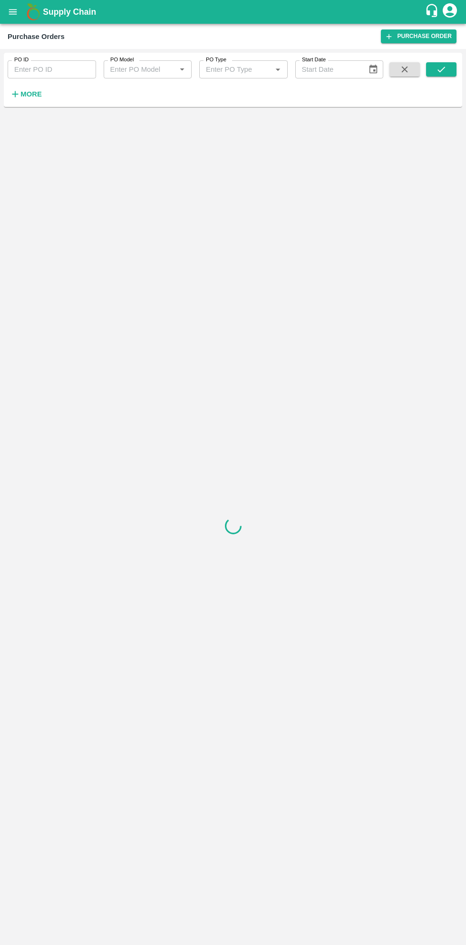
click at [31, 95] on strong "More" at bounding box center [30, 94] width 21 height 8
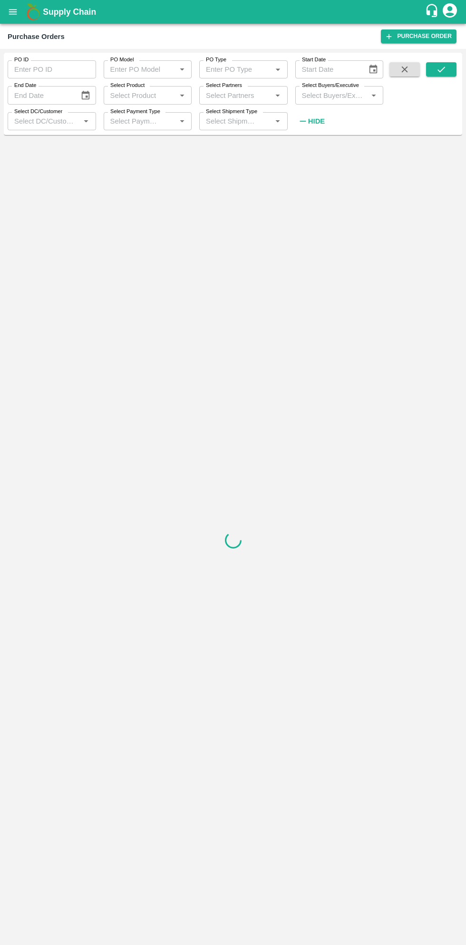
click at [323, 99] on input "Select Buyers/Executive" at bounding box center [331, 95] width 67 height 12
type input "saga"
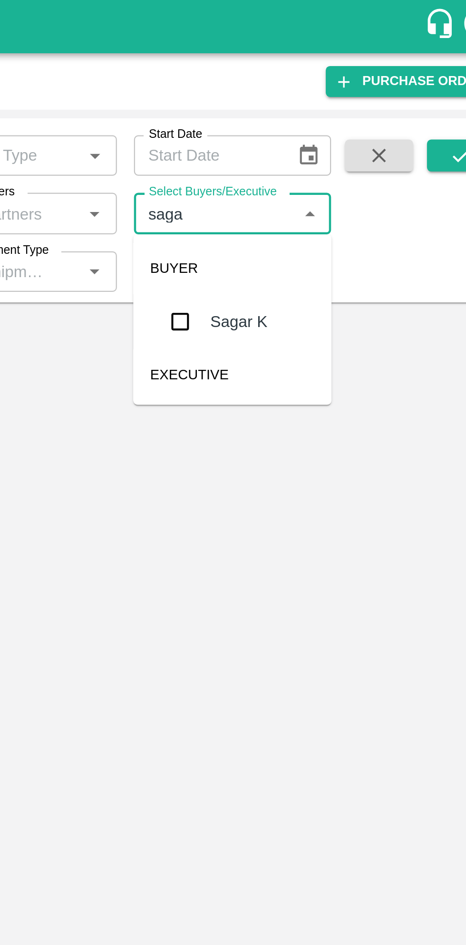
click at [317, 145] on input "checkbox" at bounding box center [315, 143] width 19 height 19
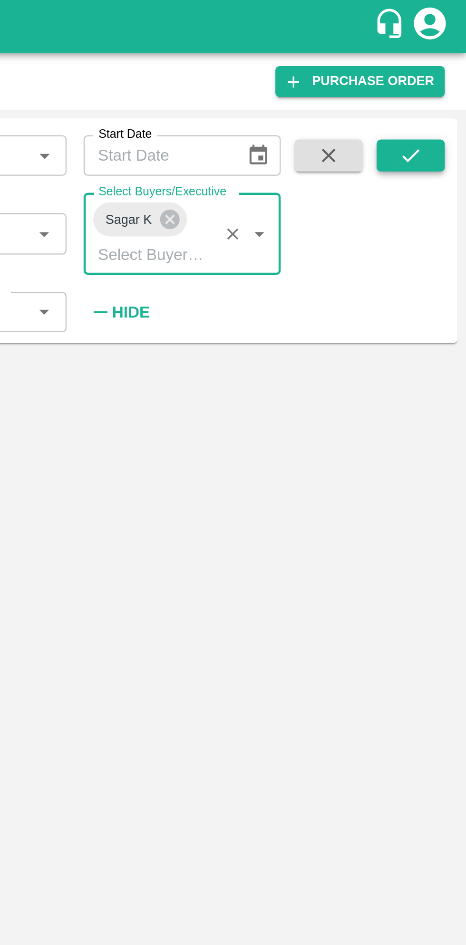
click at [448, 68] on button "submit" at bounding box center [441, 69] width 30 height 14
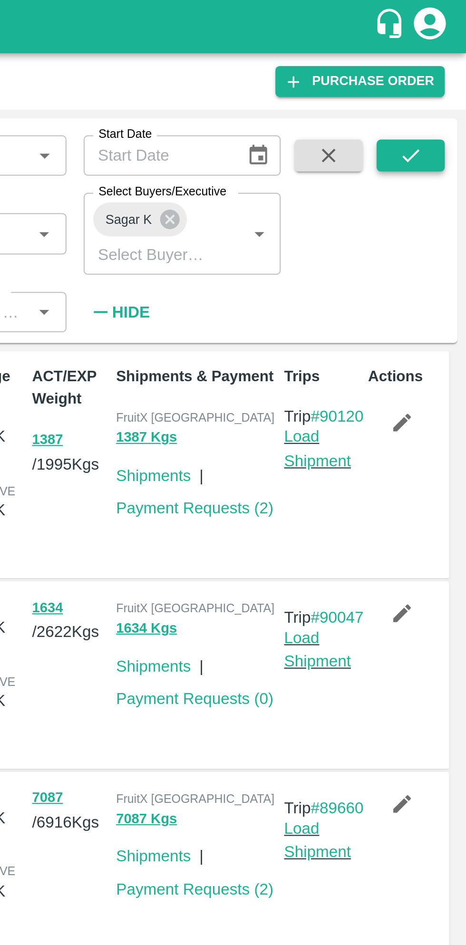
click at [447, 75] on button "submit" at bounding box center [441, 69] width 30 height 14
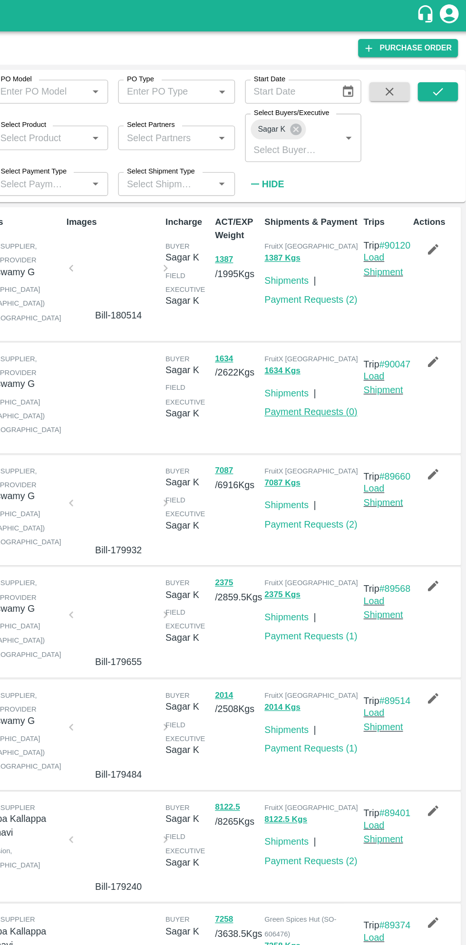
click at [356, 316] on link "Payment Requests ( 0 )" at bounding box center [345, 312] width 70 height 8
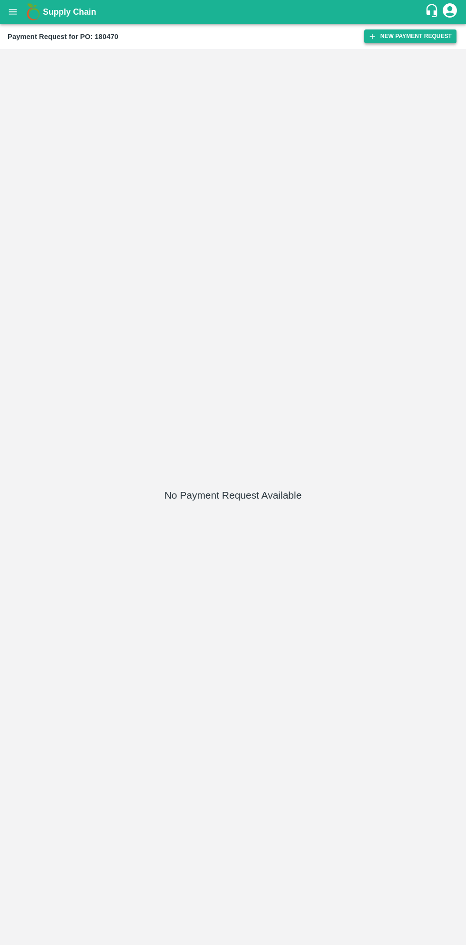
click at [411, 38] on button "New Payment Request" at bounding box center [410, 36] width 92 height 14
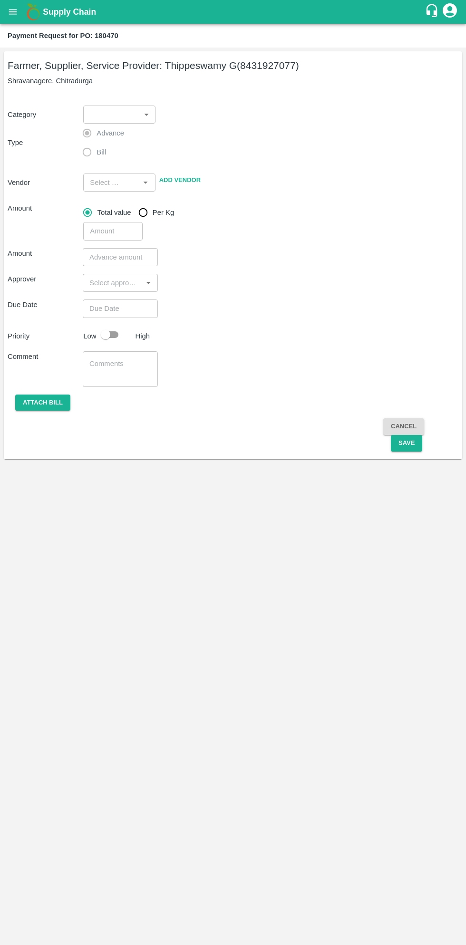
click at [131, 118] on body "Supply Chain Payment Request for PO: 180470 Farmer, Supplier, Service Provider:…" at bounding box center [233, 472] width 466 height 945
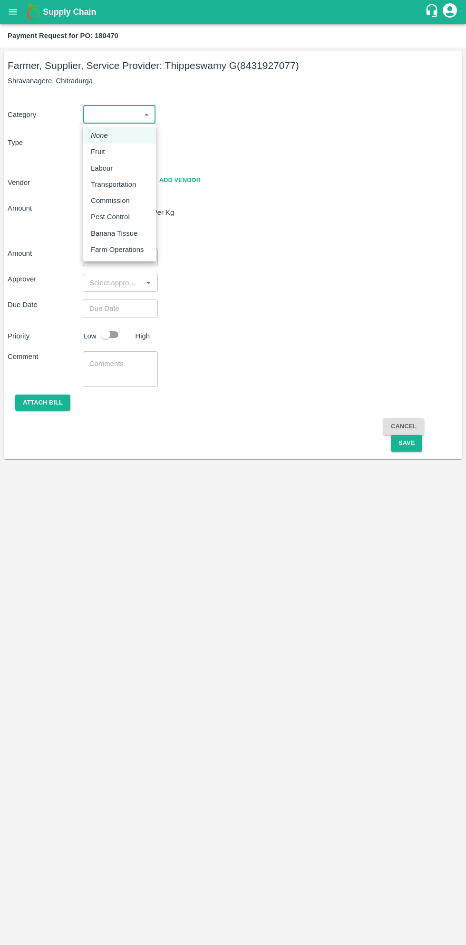
click at [101, 155] on p "Fruit" at bounding box center [98, 151] width 14 height 10
type input "1"
type input "Thippeswamy G - 8431927077(Farmer, Supplier, Service Provider)"
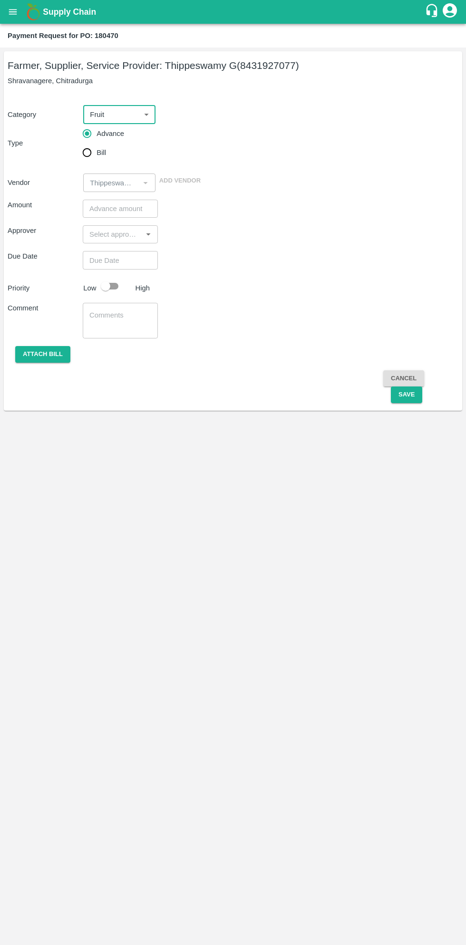
click at [90, 149] on input "Bill" at bounding box center [86, 152] width 19 height 19
radio input "true"
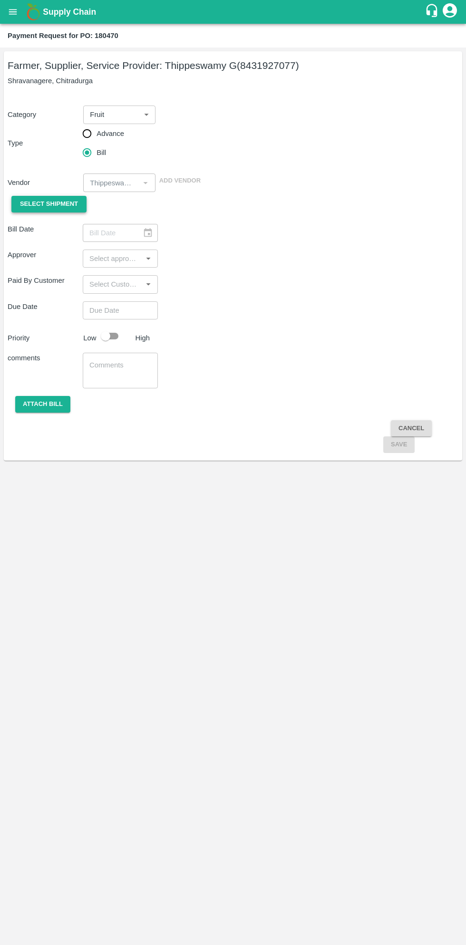
click at [54, 203] on span "Select Shipment" at bounding box center [49, 204] width 58 height 11
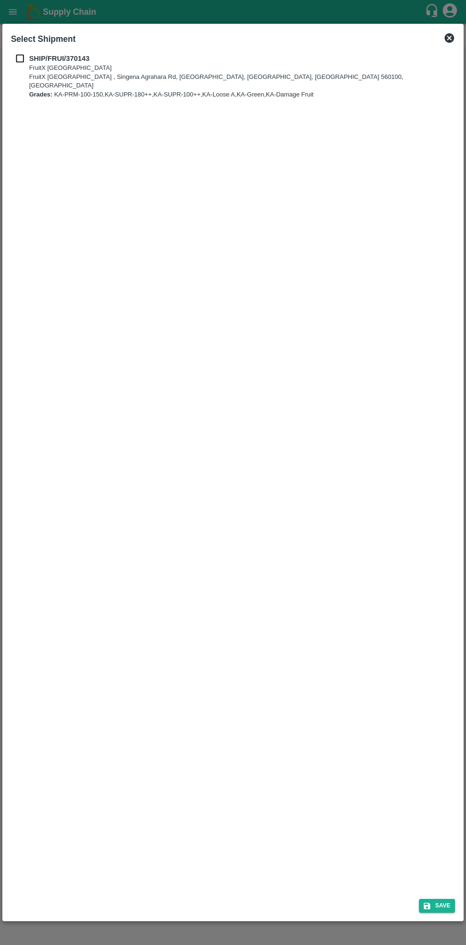
click at [38, 60] on b "SHIP/FRUI/370143" at bounding box center [59, 59] width 60 height 8
checkbox input "true"
click at [437, 903] on button "Save" at bounding box center [437, 906] width 36 height 14
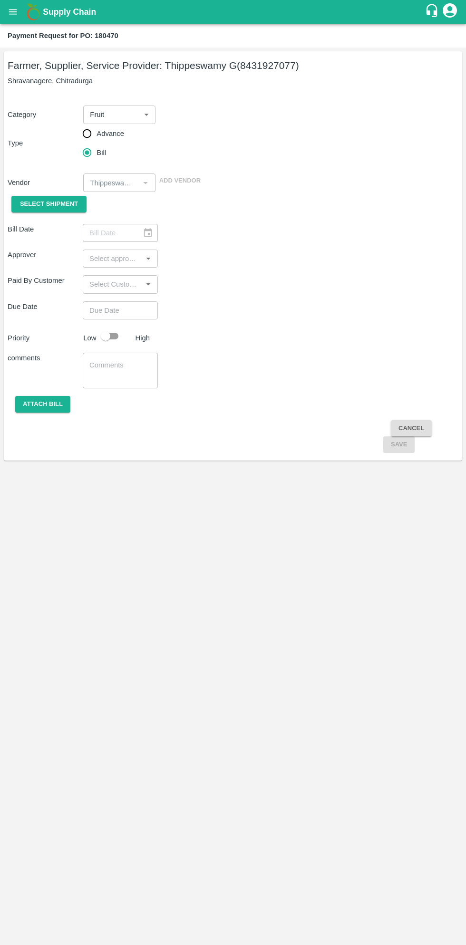
type input "12/10/2025"
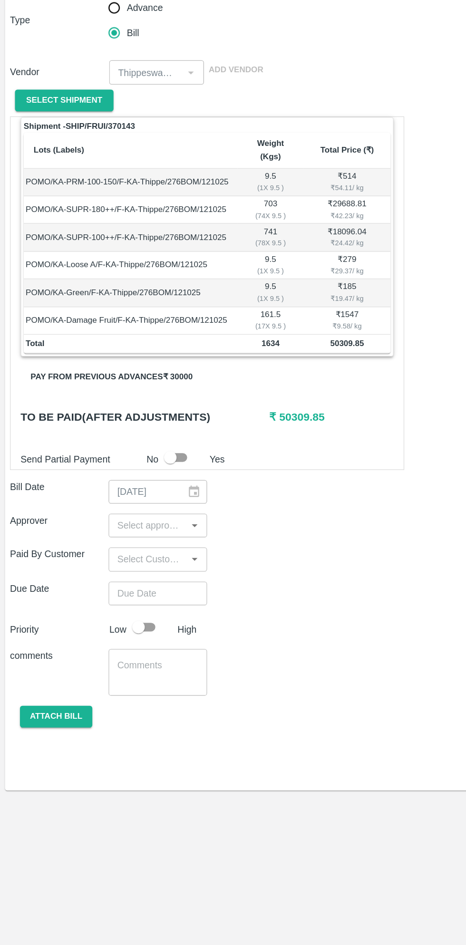
click at [114, 522] on input "input" at bounding box center [113, 528] width 54 height 12
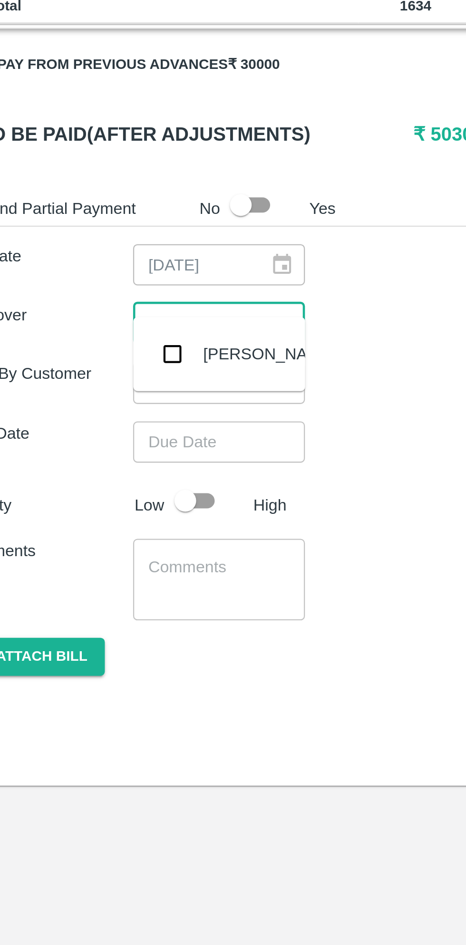
type input "muku"
click at [99, 544] on input "checkbox" at bounding box center [99, 541] width 19 height 19
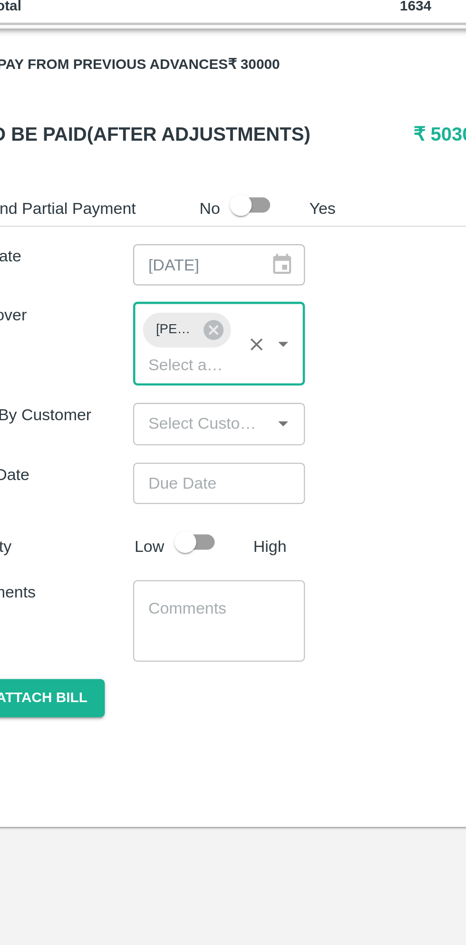
click at [111, 589] on input "Choose date" at bounding box center [117, 598] width 68 height 18
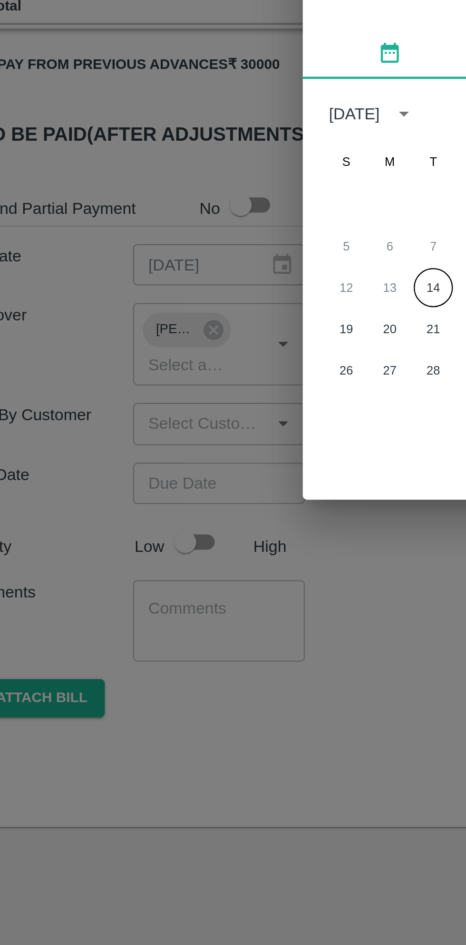
click at [211, 518] on button "14" at bounding box center [213, 512] width 17 height 17
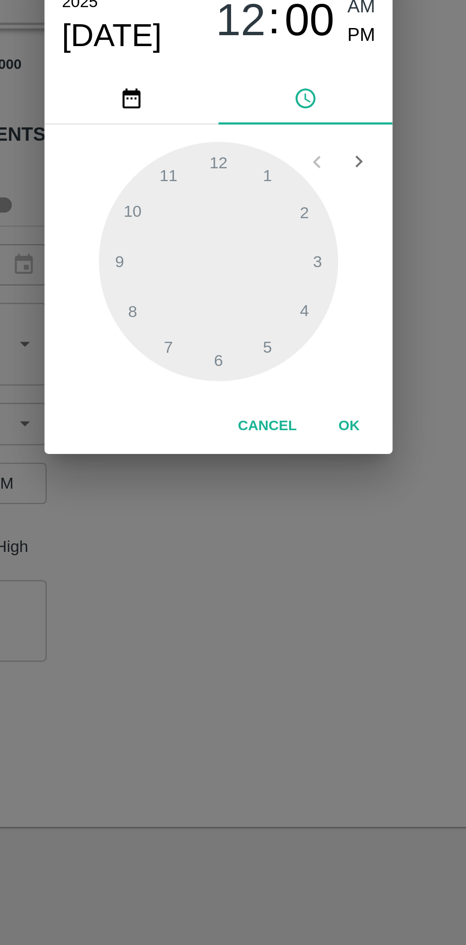
click at [255, 465] on div at bounding box center [233, 501] width 105 height 105
click at [296, 405] on span "PM" at bounding box center [295, 402] width 12 height 13
click at [257, 464] on div at bounding box center [233, 501] width 105 height 105
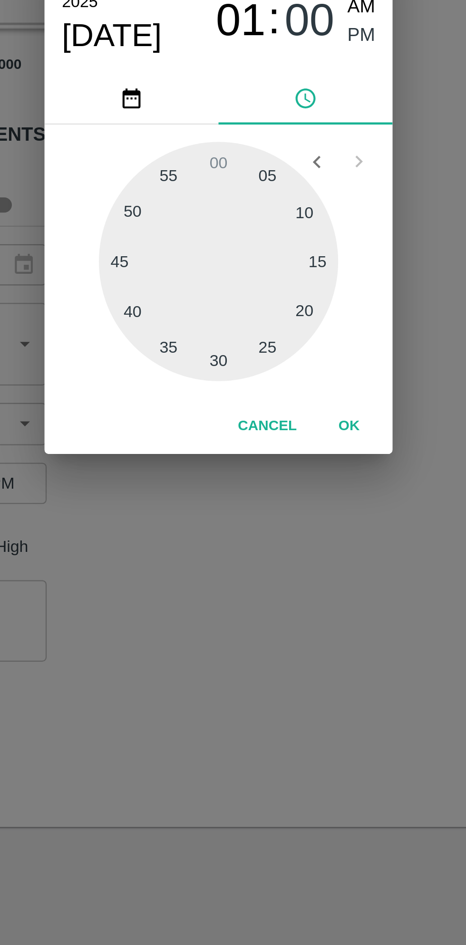
click at [278, 500] on div at bounding box center [233, 501] width 105 height 105
type input "14/10/2025 01:15 PM"
click at [296, 580] on button "OK" at bounding box center [290, 573] width 30 height 17
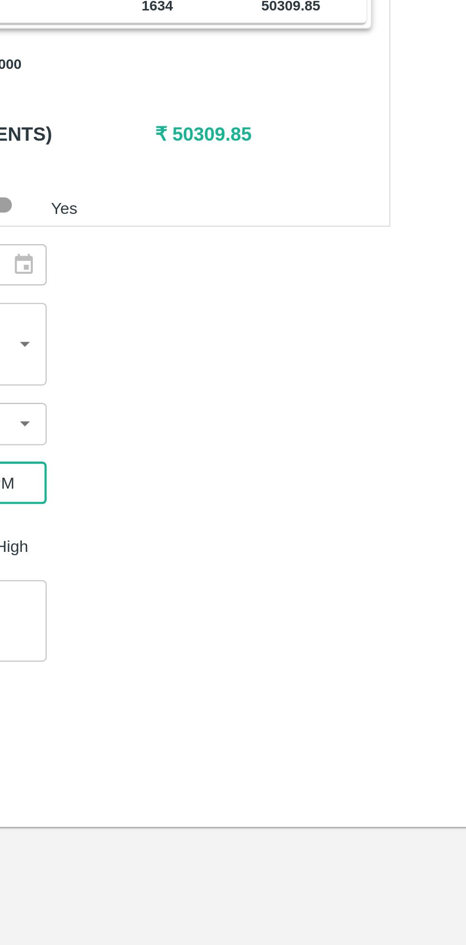
scroll to position [0, 7]
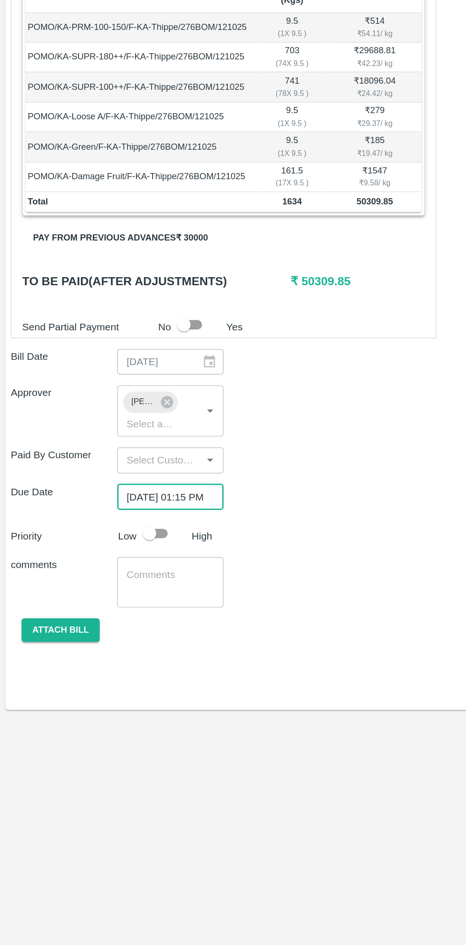
click at [106, 615] on input "checkbox" at bounding box center [105, 624] width 54 height 18
checkbox input "true"
click at [47, 683] on button "Attach bill" at bounding box center [42, 691] width 55 height 17
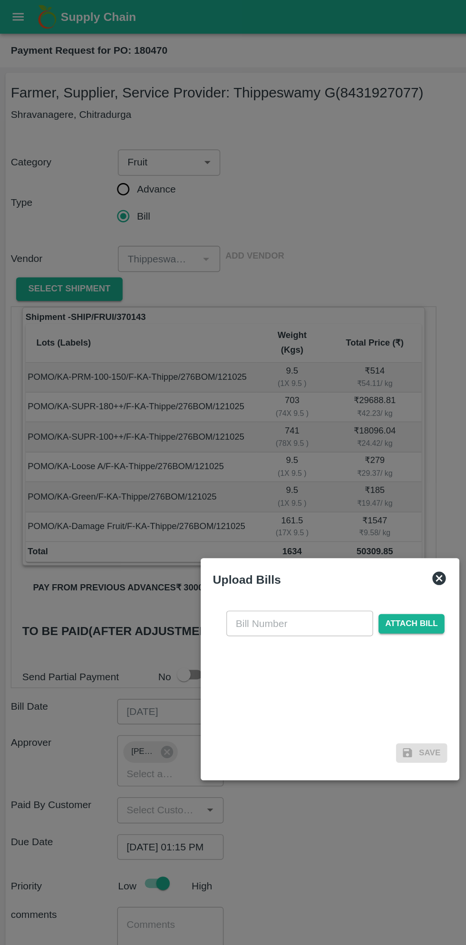
click at [217, 442] on input "text" at bounding box center [212, 440] width 104 height 18
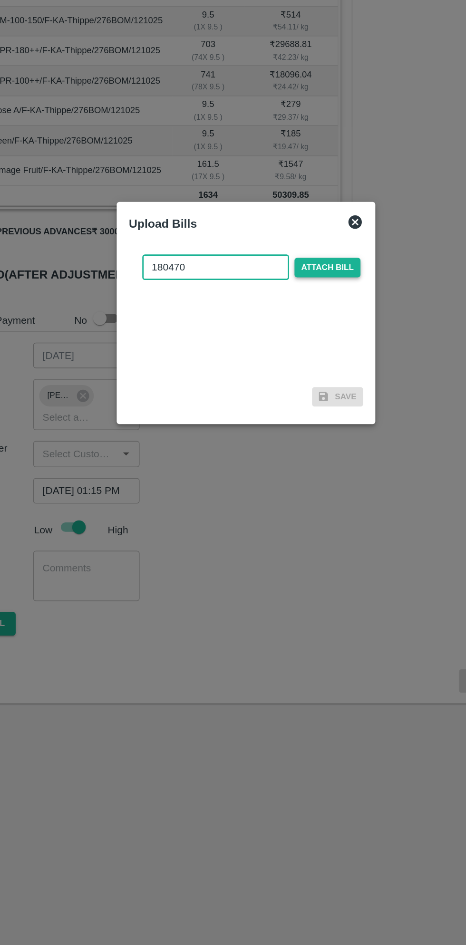
type input "180470"
click at [297, 439] on span "Attach bill" at bounding box center [290, 440] width 47 height 14
click at [0, 0] on input "Attach bill" at bounding box center [0, 0] width 0 height 0
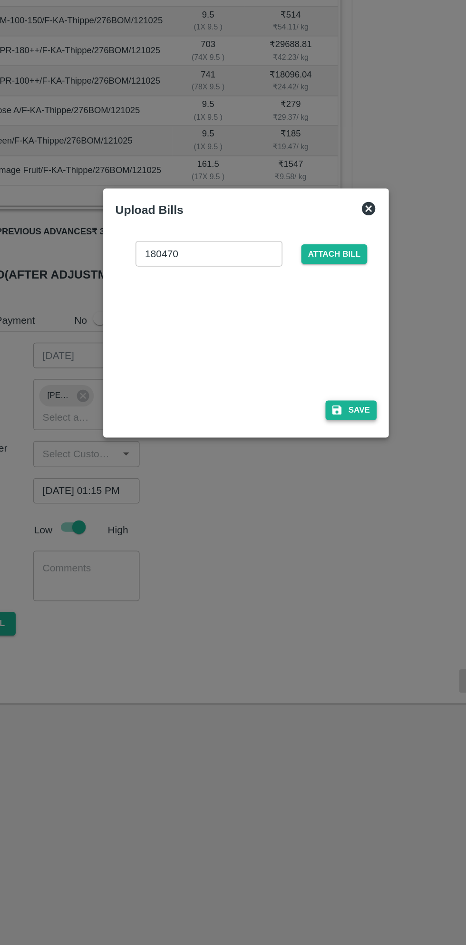
click at [314, 538] on button "Save" at bounding box center [307, 541] width 36 height 14
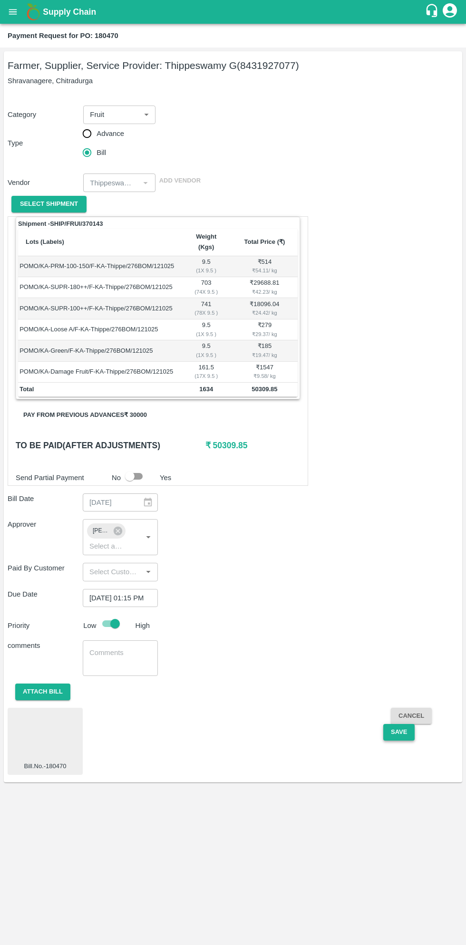
click at [399, 724] on button "Save" at bounding box center [398, 732] width 31 height 17
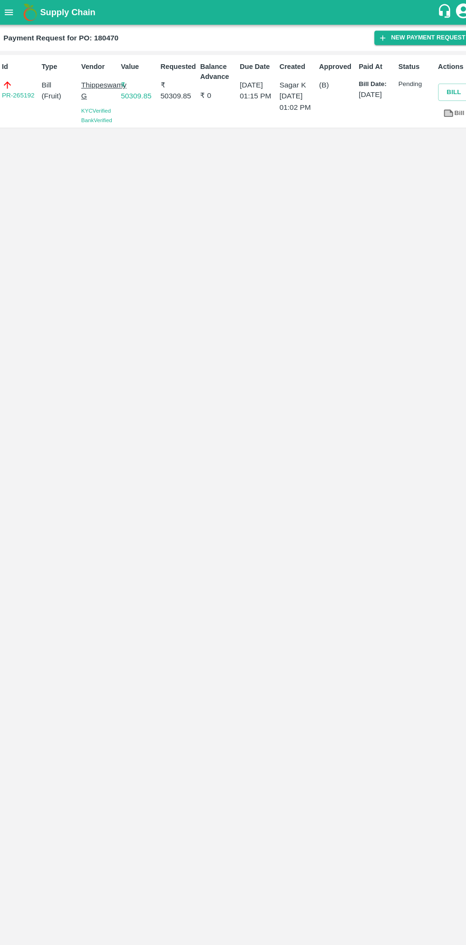
click at [18, 14] on icon "open drawer" at bounding box center [13, 12] width 10 height 10
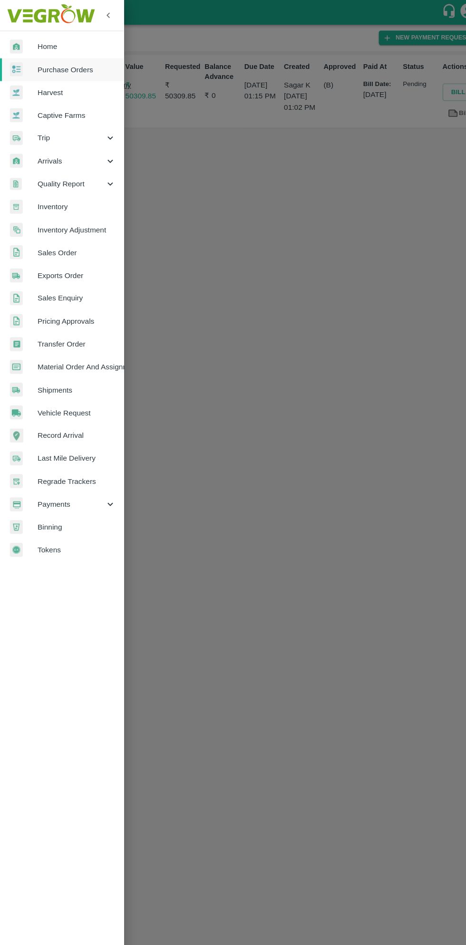
click at [58, 481] on span "Payments" at bounding box center [68, 485] width 65 height 10
click at [86, 510] on span "My Payment Requests" at bounding box center [77, 506] width 67 height 10
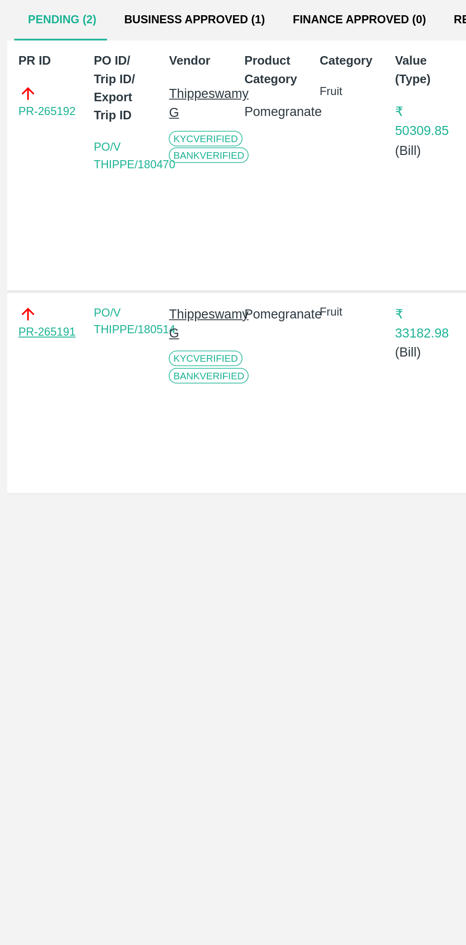
scroll to position [0, 7]
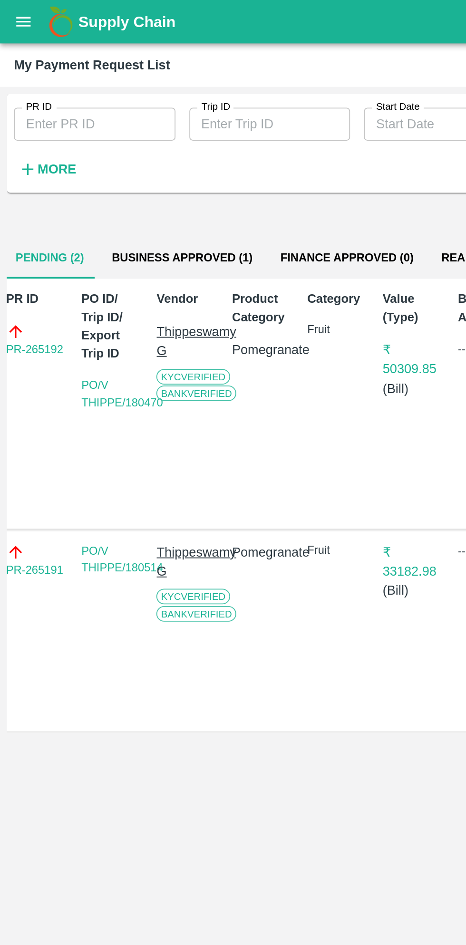
click at [15, 16] on icon "open drawer" at bounding box center [13, 12] width 10 height 10
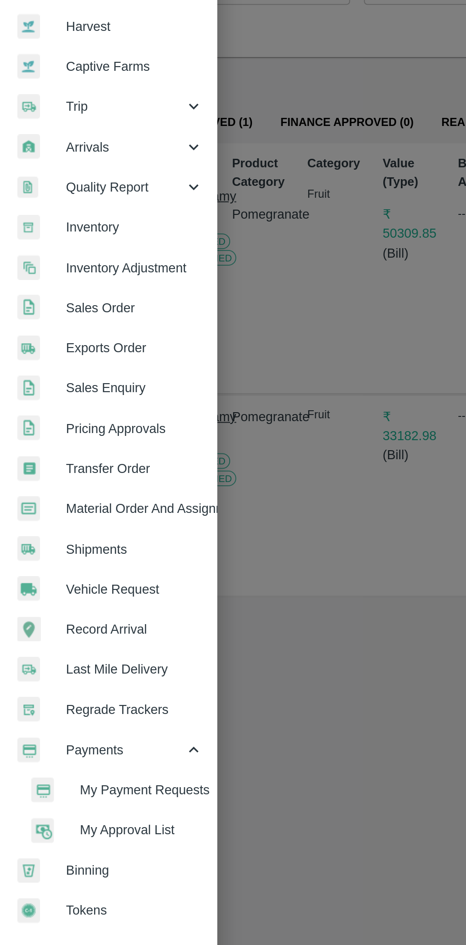
click at [89, 510] on span "My Payment Requests" at bounding box center [77, 506] width 67 height 10
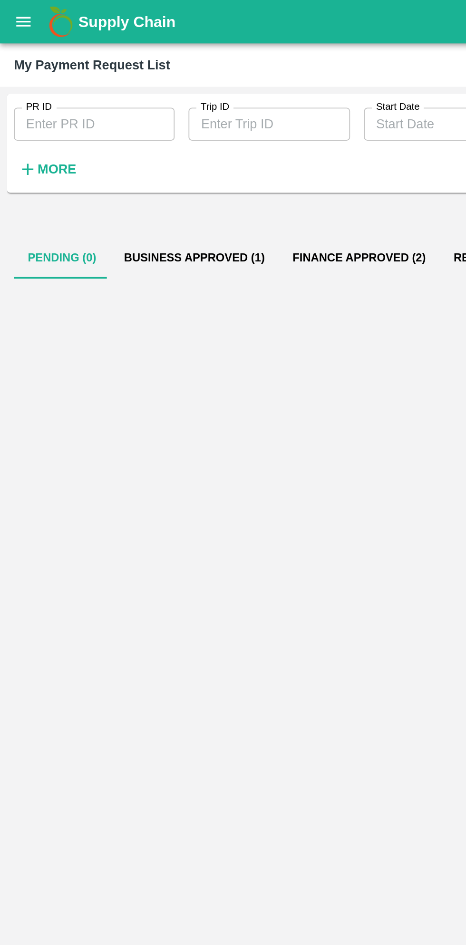
click at [114, 140] on button "Business Approved (1)" at bounding box center [106, 141] width 92 height 23
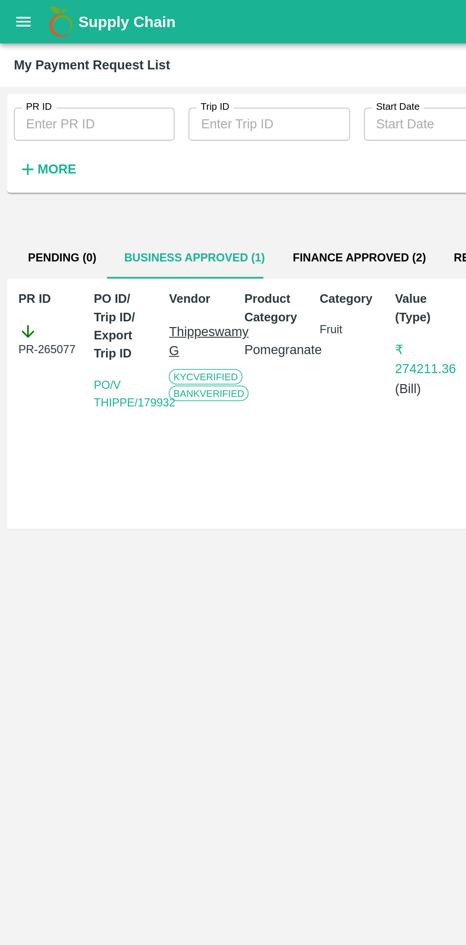
click at [189, 145] on button "Finance Approved (2)" at bounding box center [197, 141] width 88 height 23
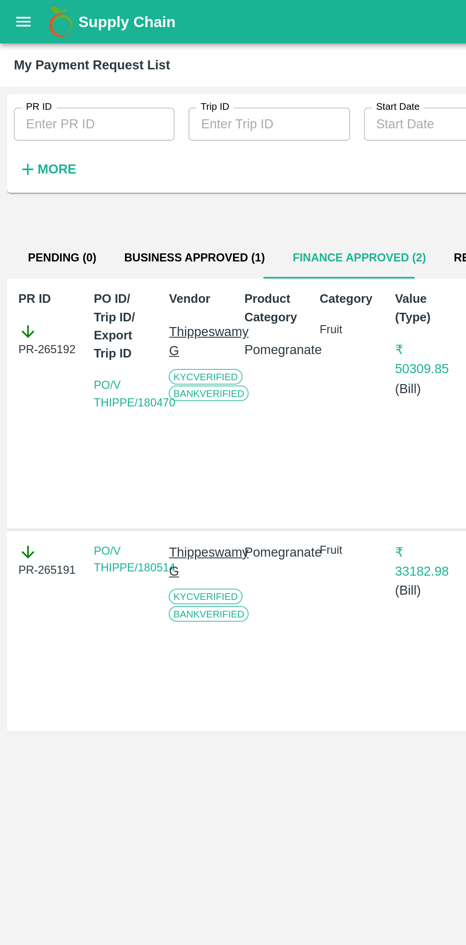
click at [108, 135] on button "Business Approved (1)" at bounding box center [106, 141] width 92 height 23
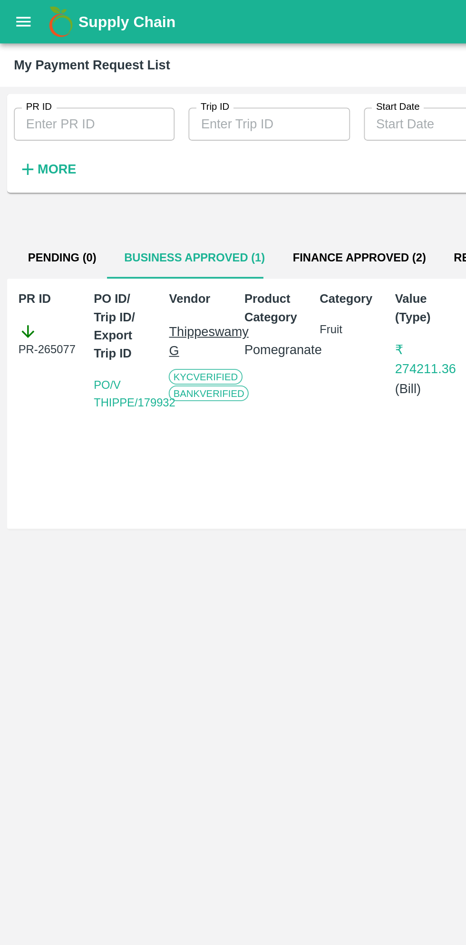
click at [192, 150] on button "Finance Approved (2)" at bounding box center [197, 141] width 88 height 23
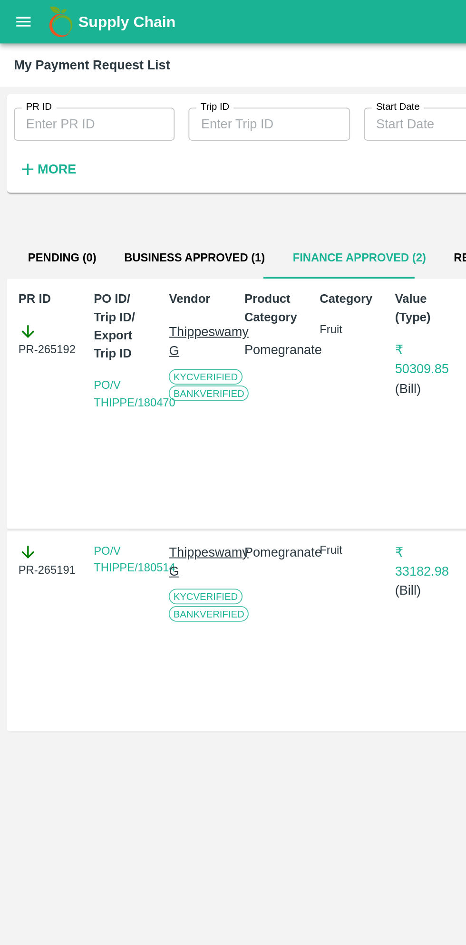
click at [101, 138] on button "Business Approved (1)" at bounding box center [106, 141] width 92 height 23
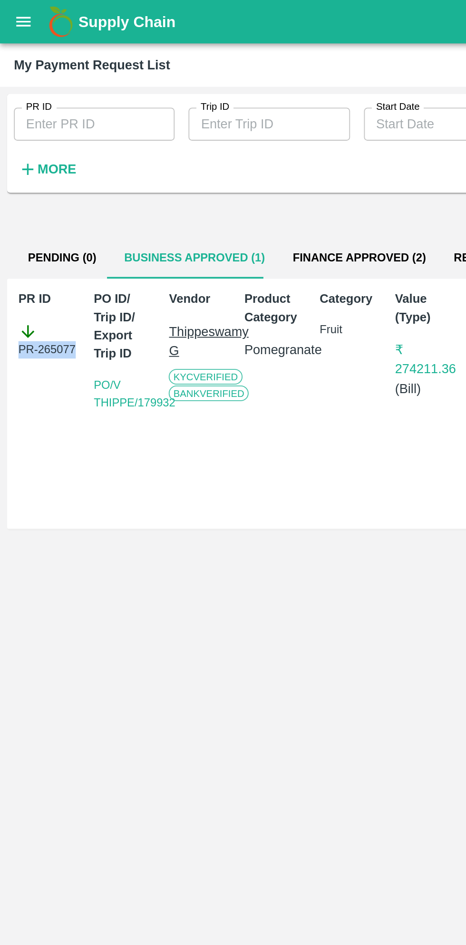
copy div "PR-265077"
